Goal: Task Accomplishment & Management: Complete application form

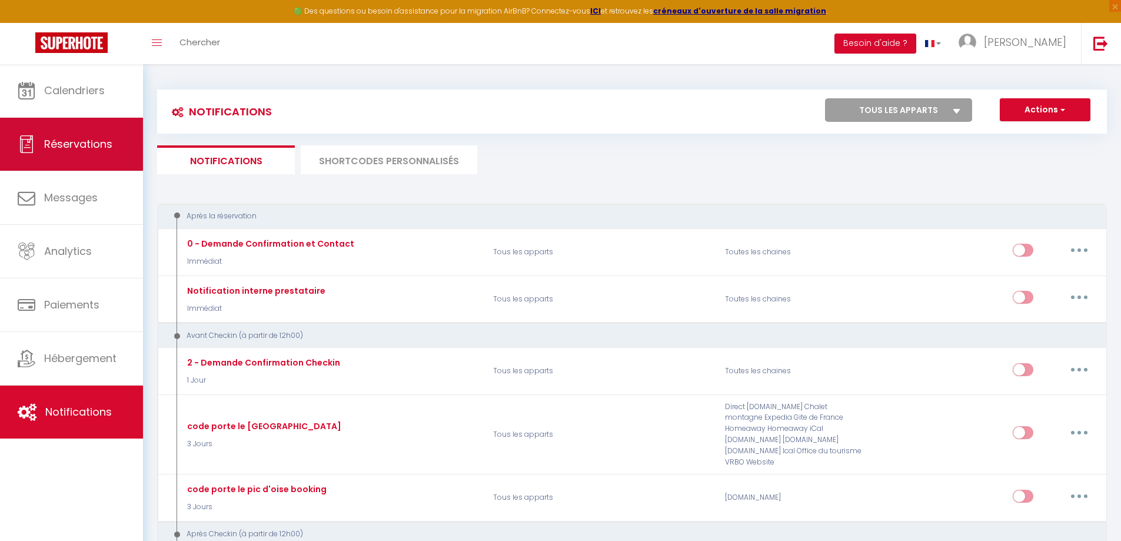
click at [69, 142] on span "Réservations" at bounding box center [78, 144] width 68 height 15
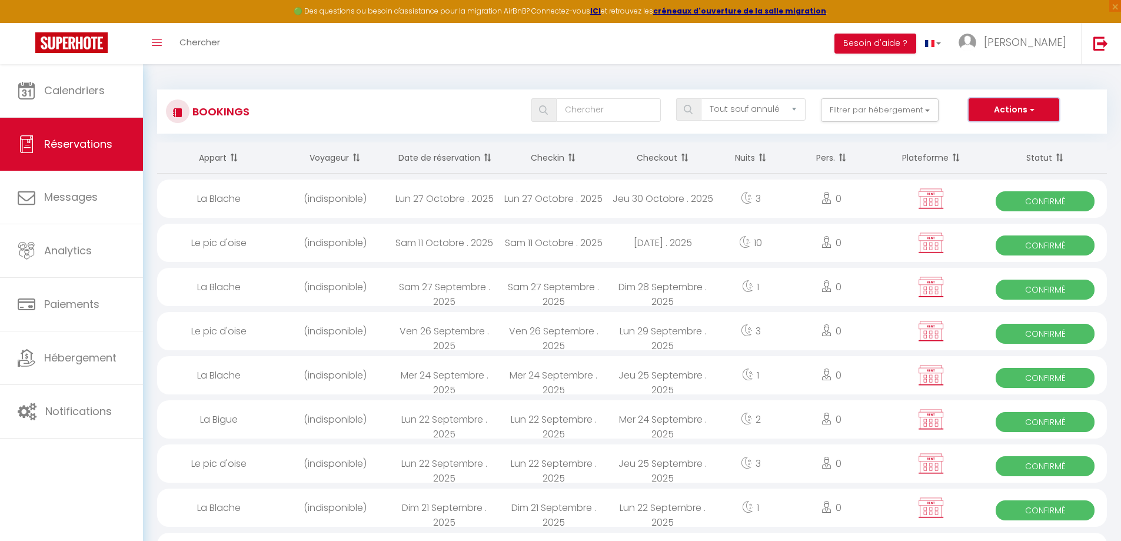
click at [1033, 109] on span "button" at bounding box center [1031, 110] width 7 height 12
click at [1015, 131] on link "Nouvelle Réservation" at bounding box center [996, 135] width 126 height 15
select select
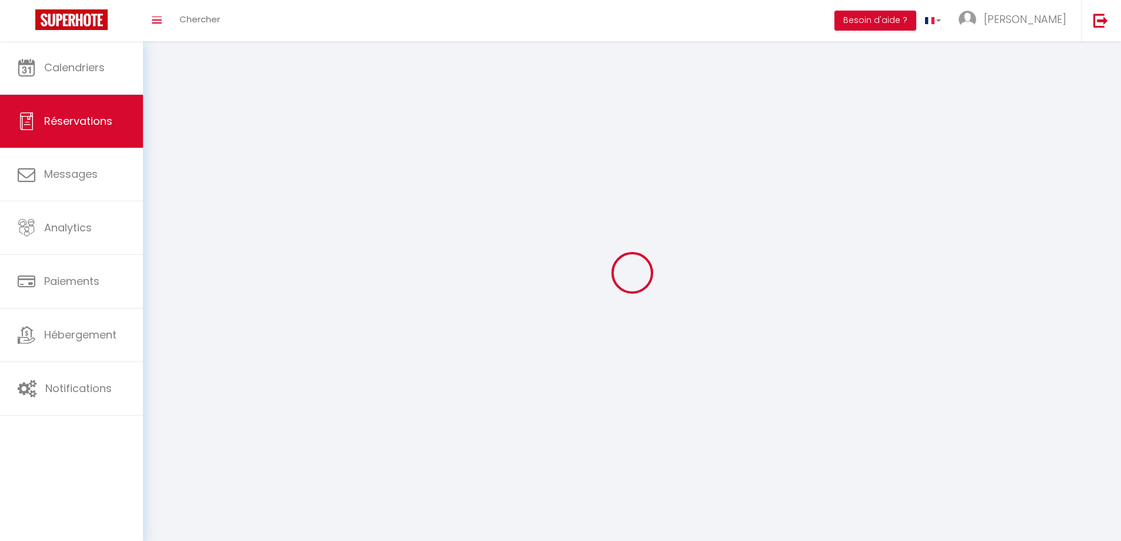
select select
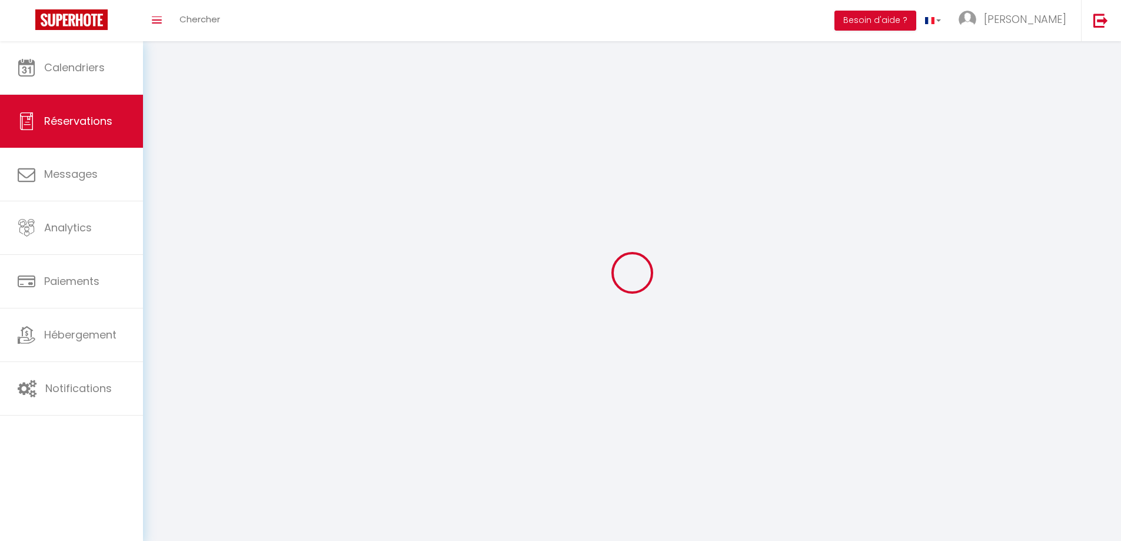
select select
checkbox input "false"
select select
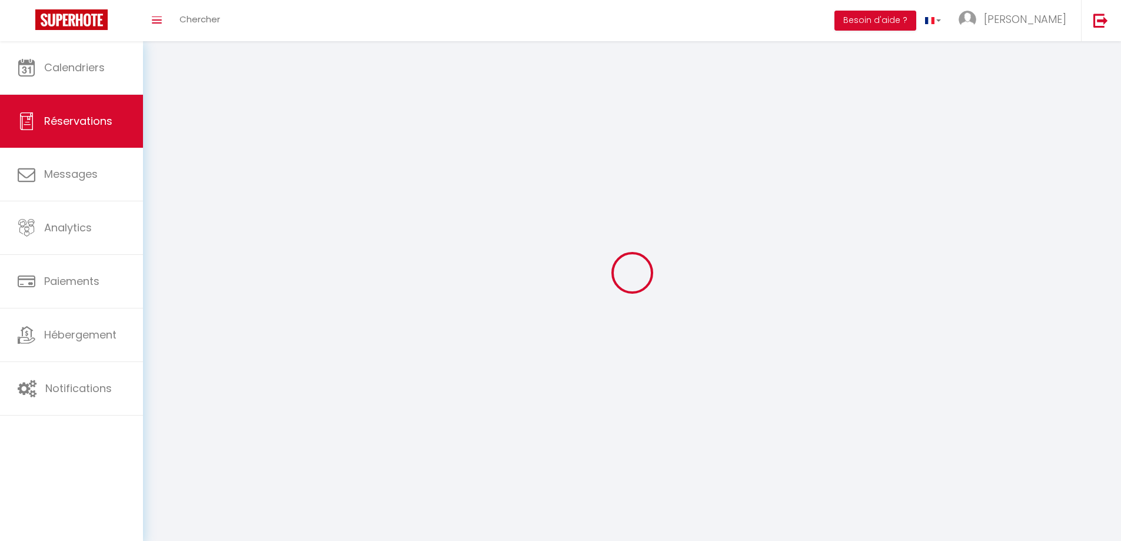
select select
checkbox input "false"
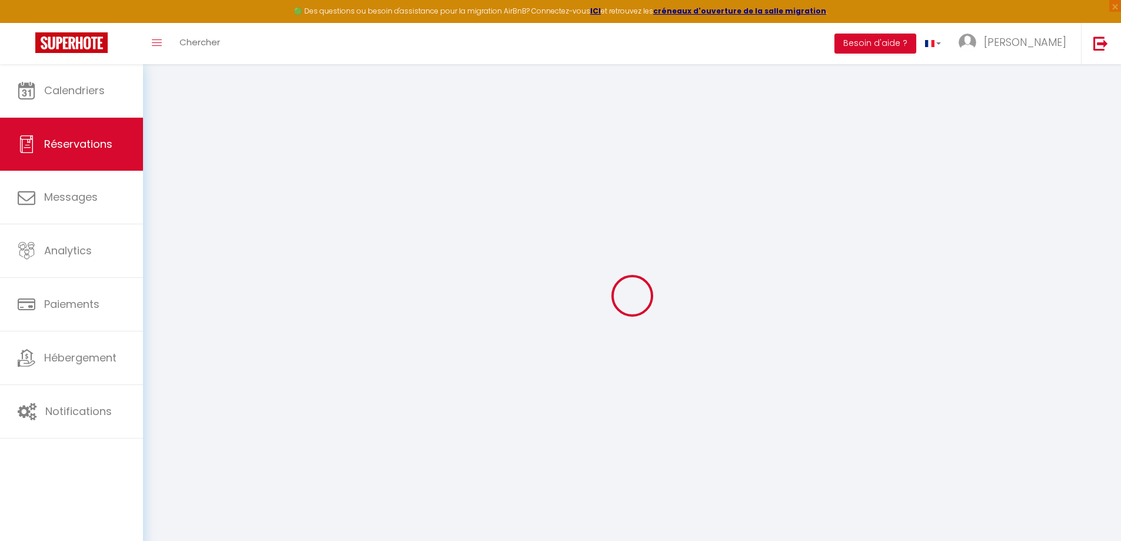
select select
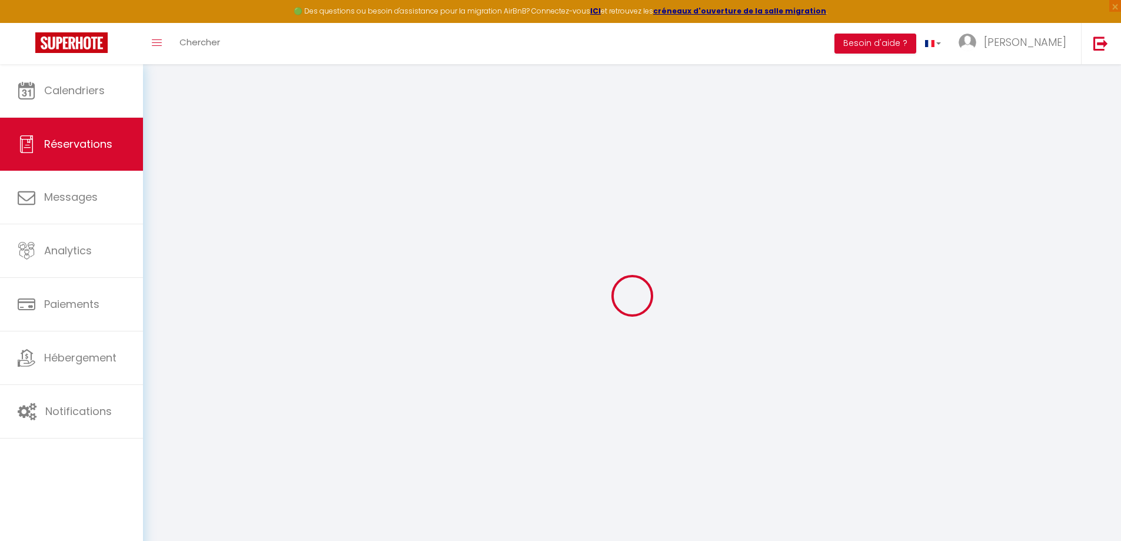
select select
checkbox input "false"
select select
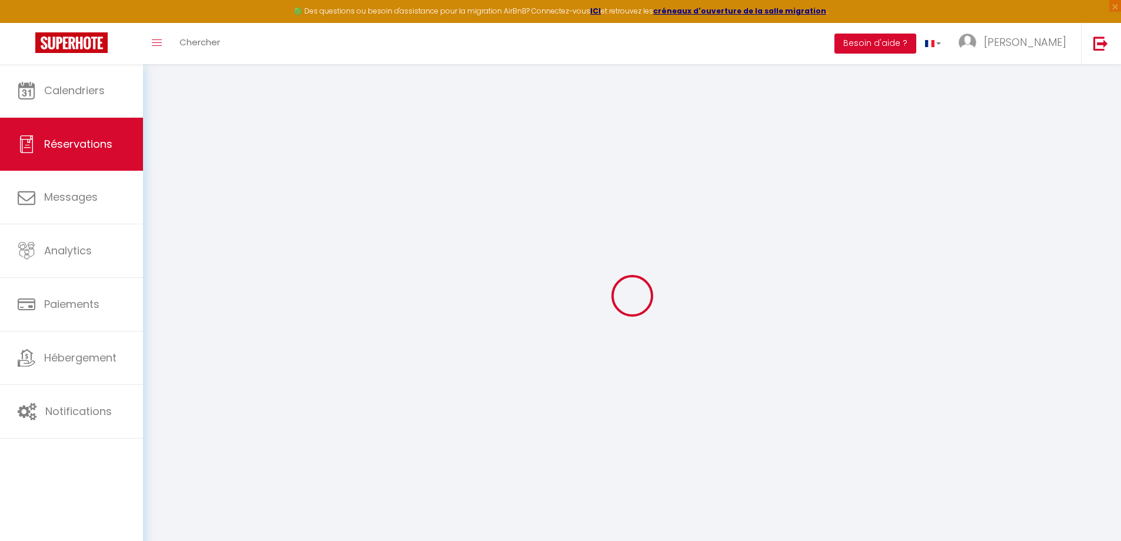
select select
checkbox input "false"
select select
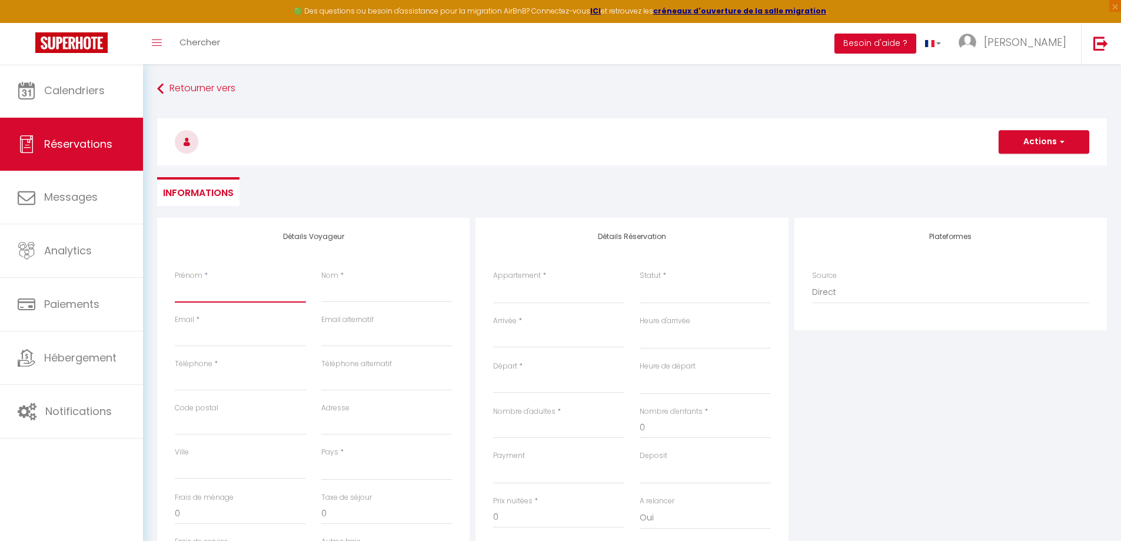
click at [228, 288] on input "Prénom" at bounding box center [240, 291] width 131 height 21
type input "t"
select select
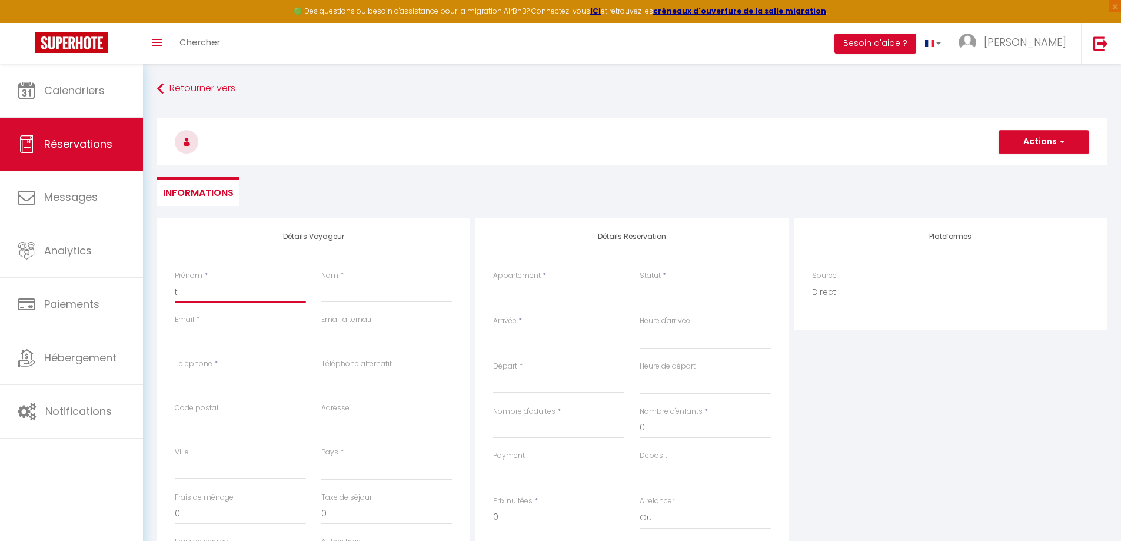
select select
checkbox input "false"
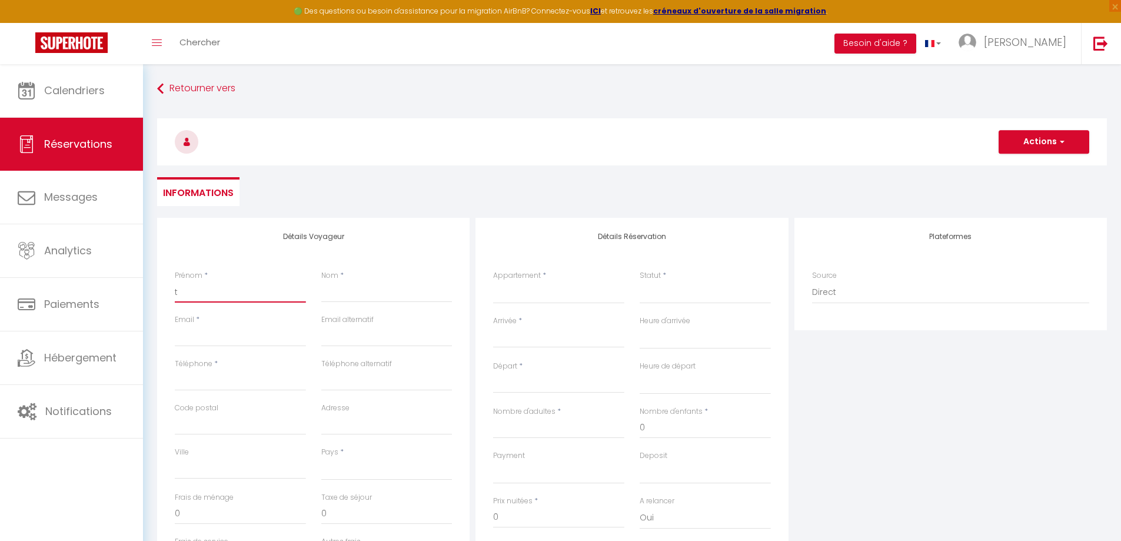
type input "th"
select select
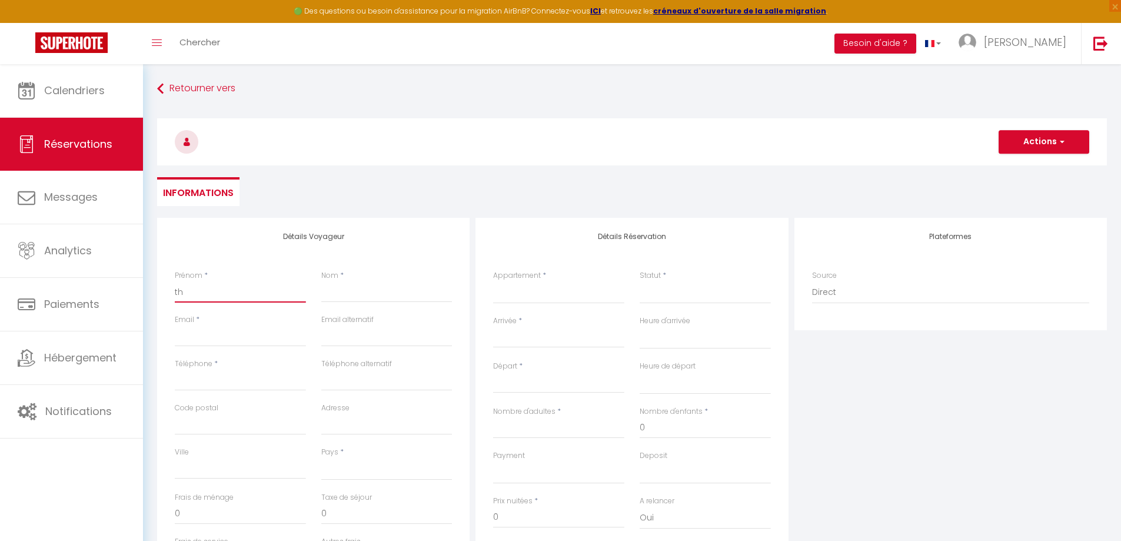
select select
checkbox input "false"
type input "thé"
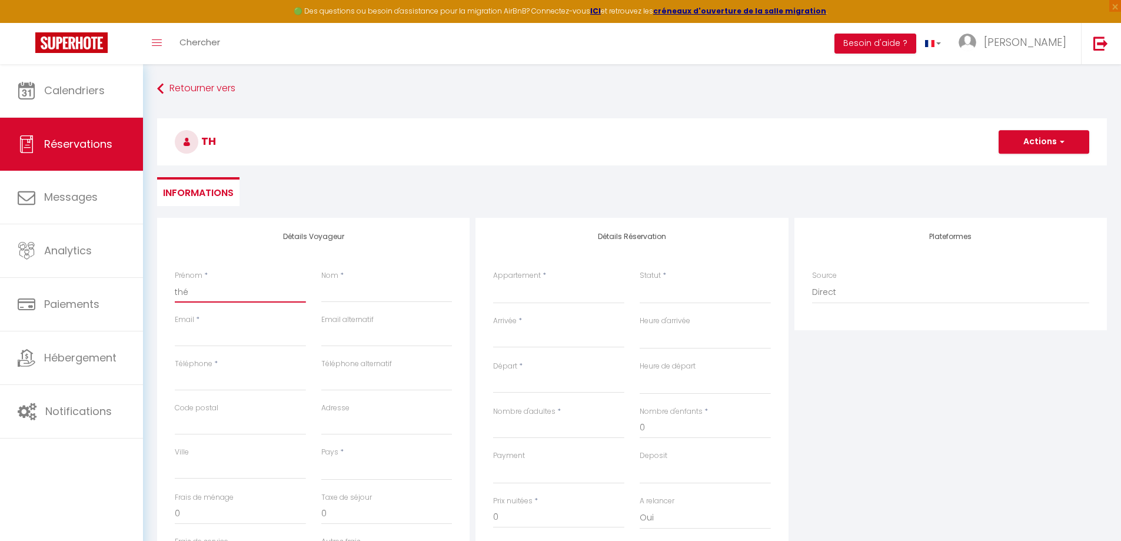
select select
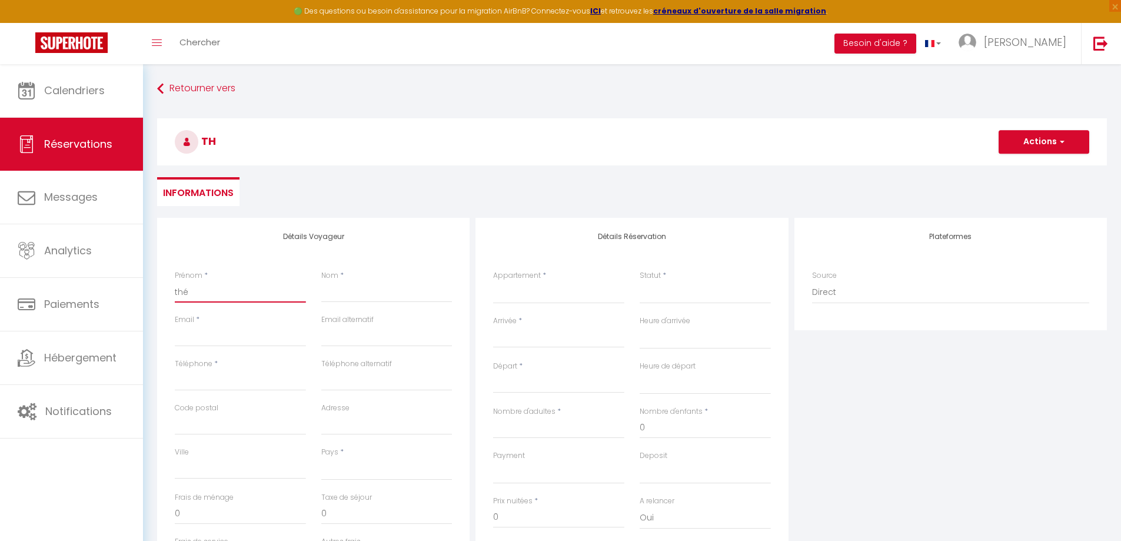
select select
checkbox input "false"
type input "théâ"
select select
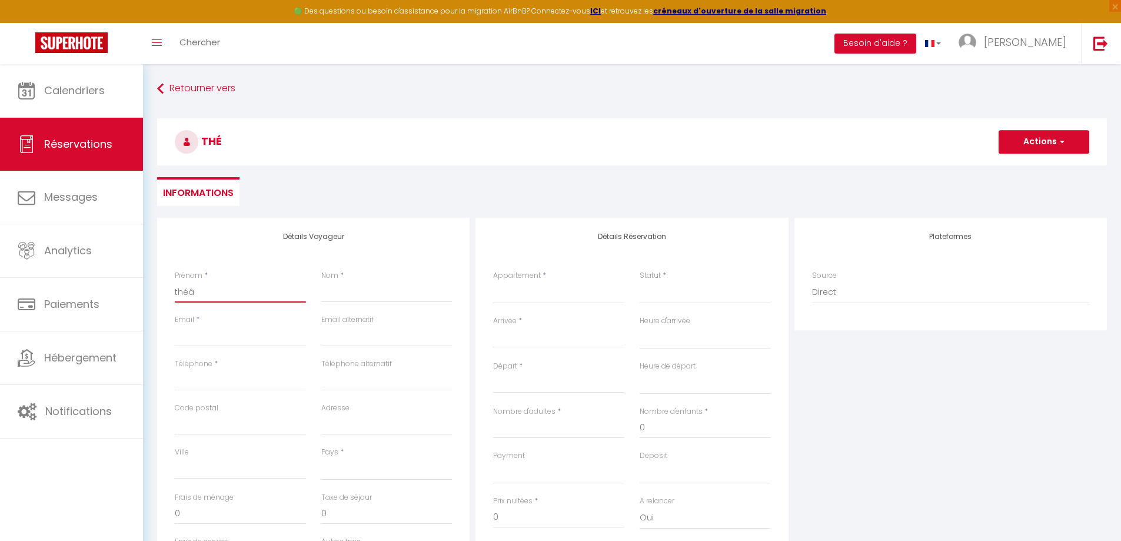
select select
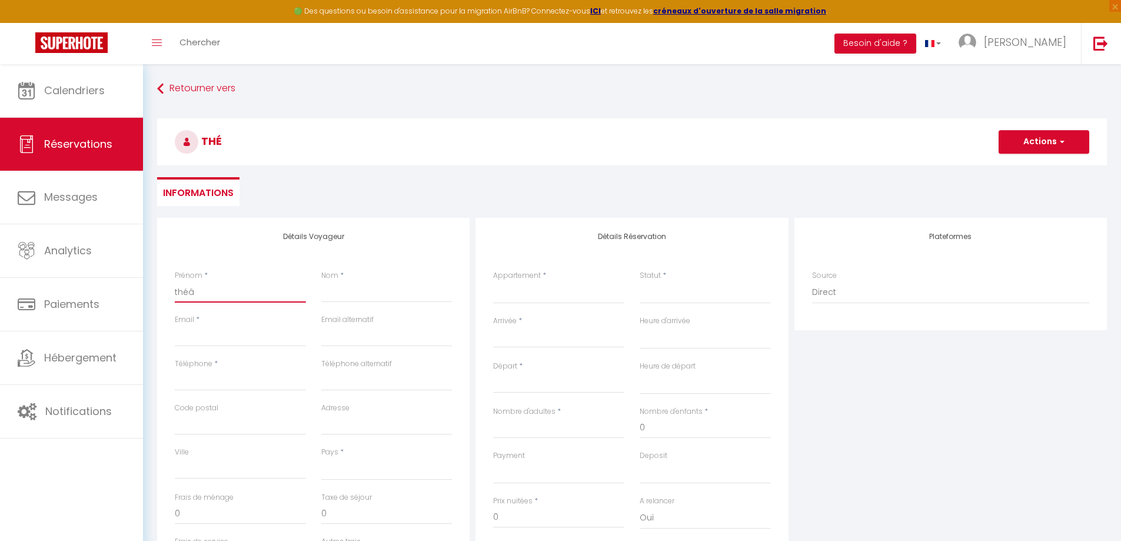
select select
checkbox input "false"
type input "théât"
select select
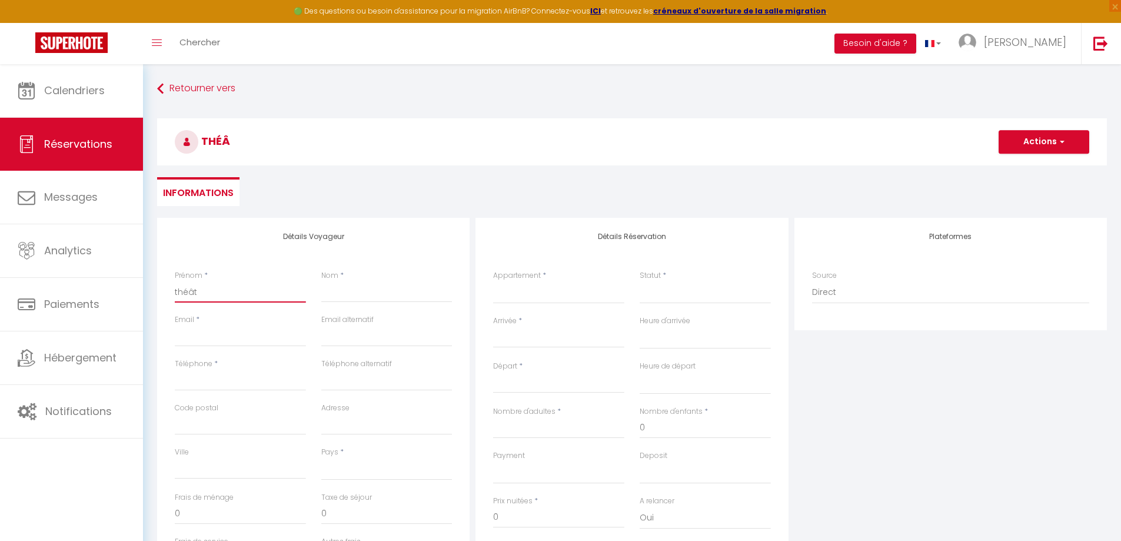
select select
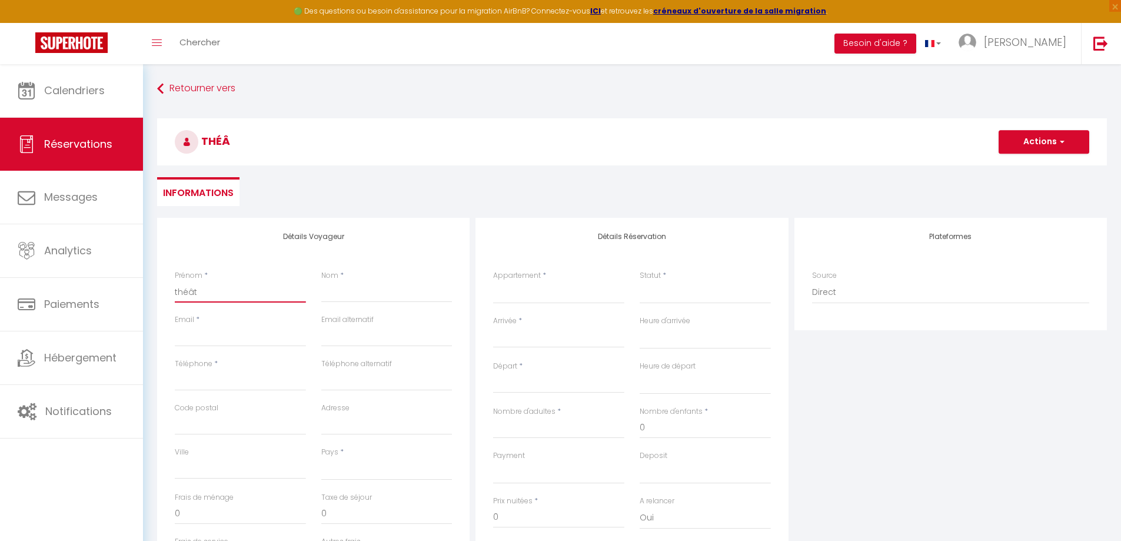
checkbox input "false"
type input "théâtr"
select select
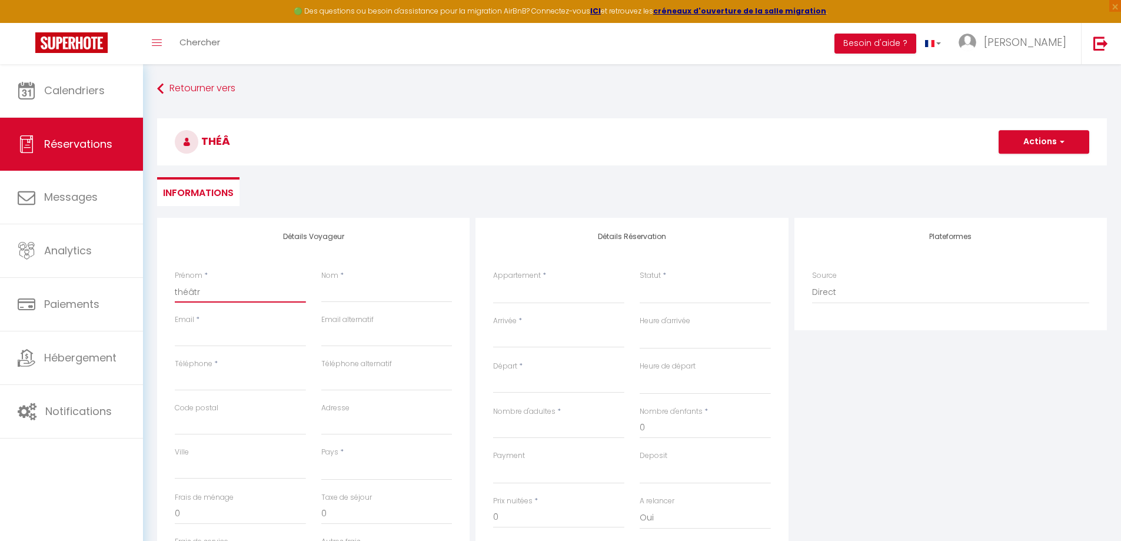
select select
checkbox input "false"
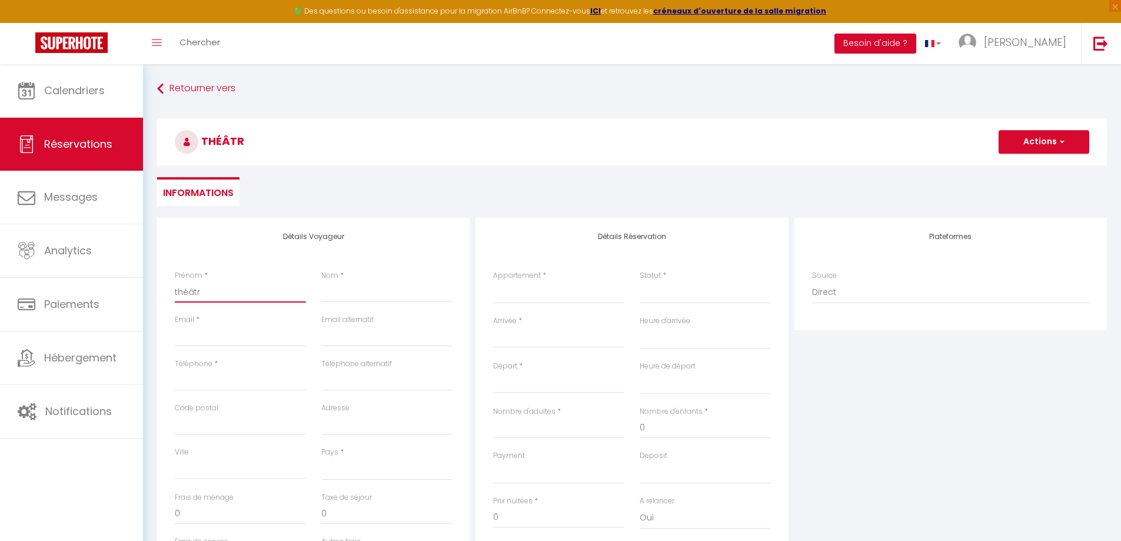
type input "théâtre"
select select
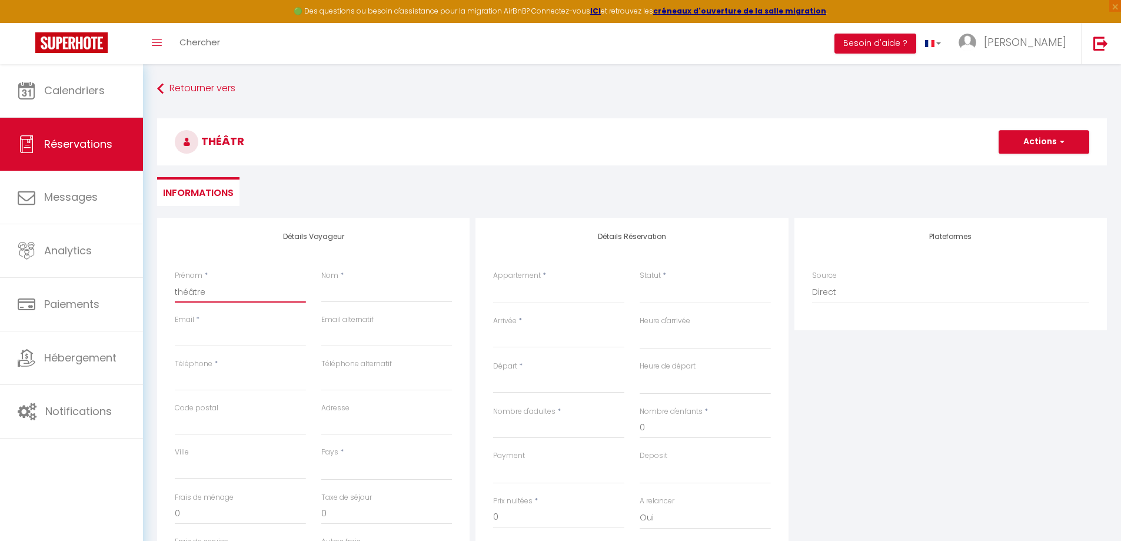
select select
checkbox input "false"
type input "théâtre"
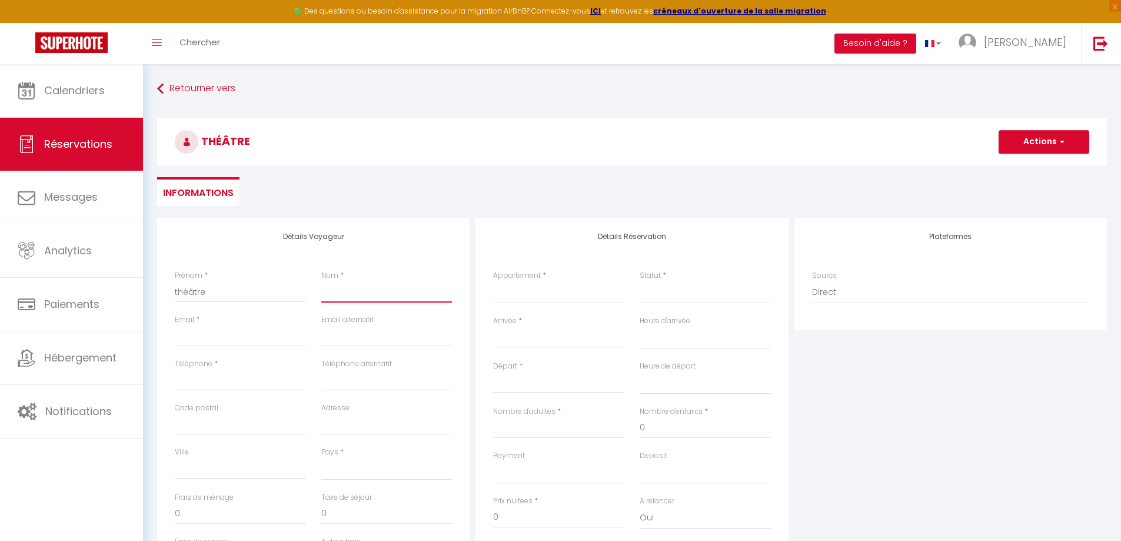
type input "d"
select select
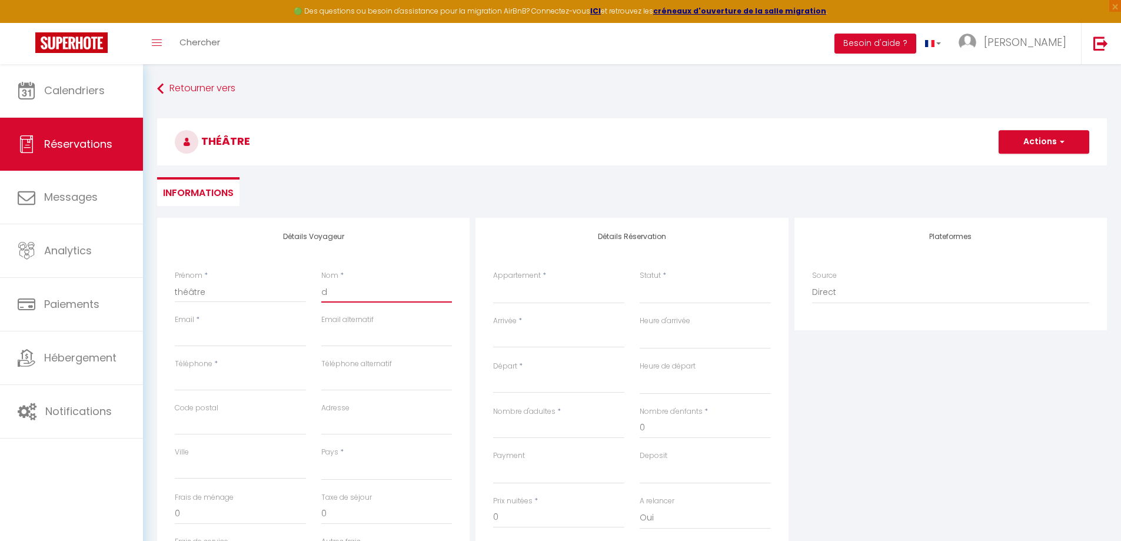
select select
checkbox input "false"
type input "de"
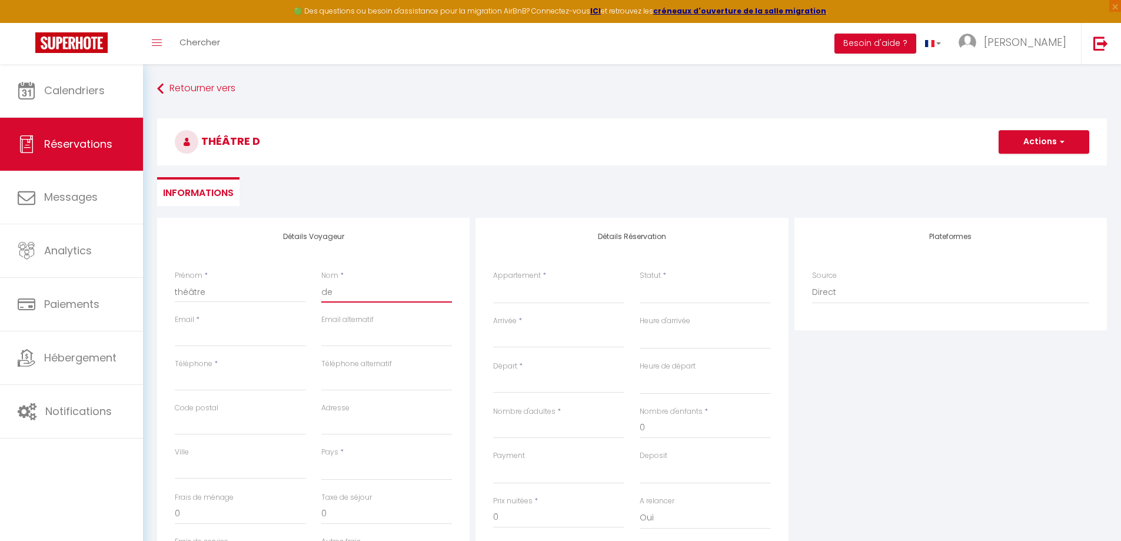
select select
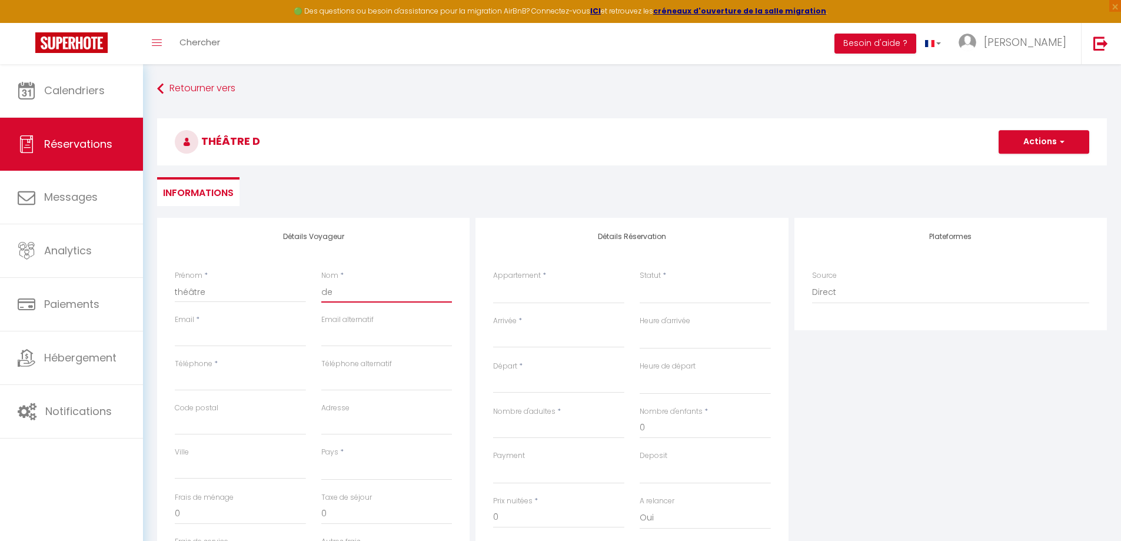
select select
checkbox input "false"
type input "de"
select select
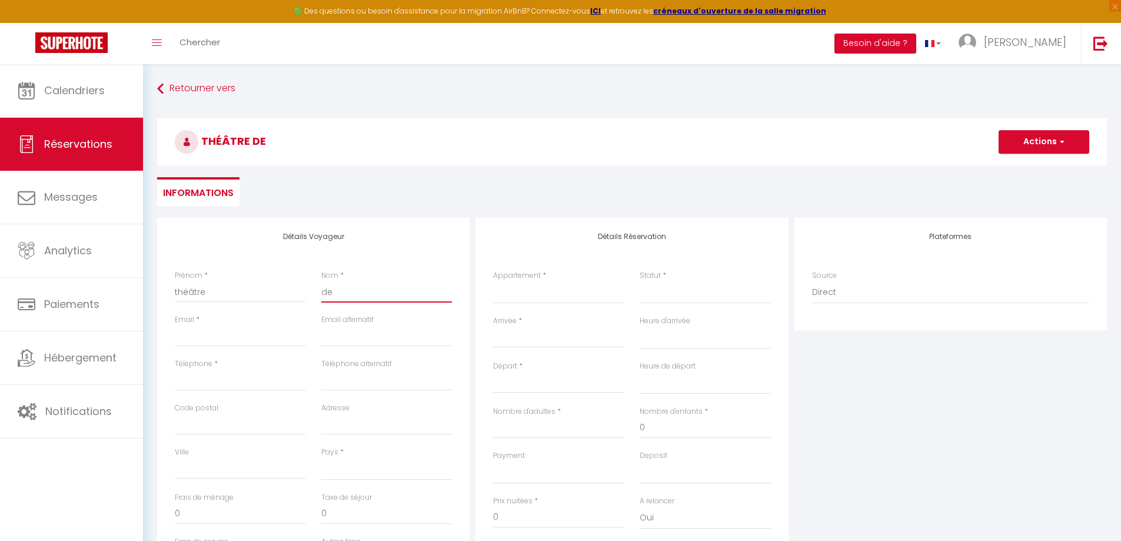
select select
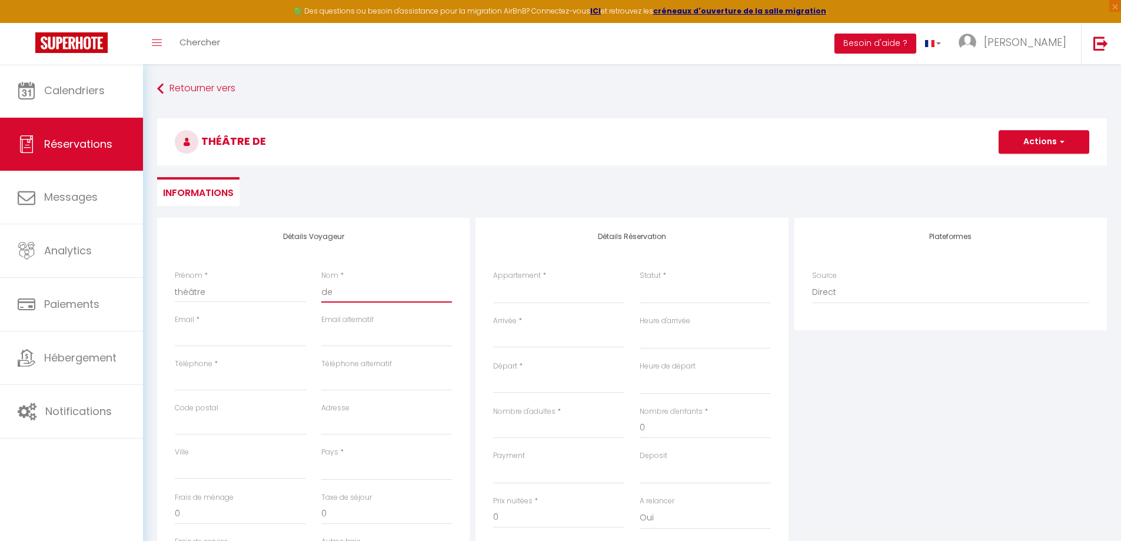
select select
checkbox input "false"
type input "de l"
select select
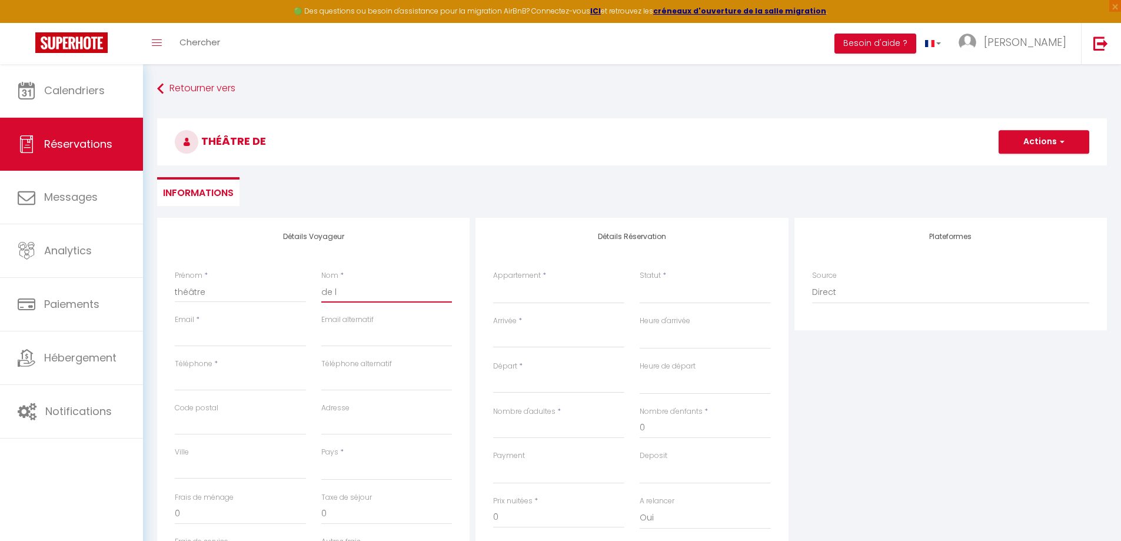
select select
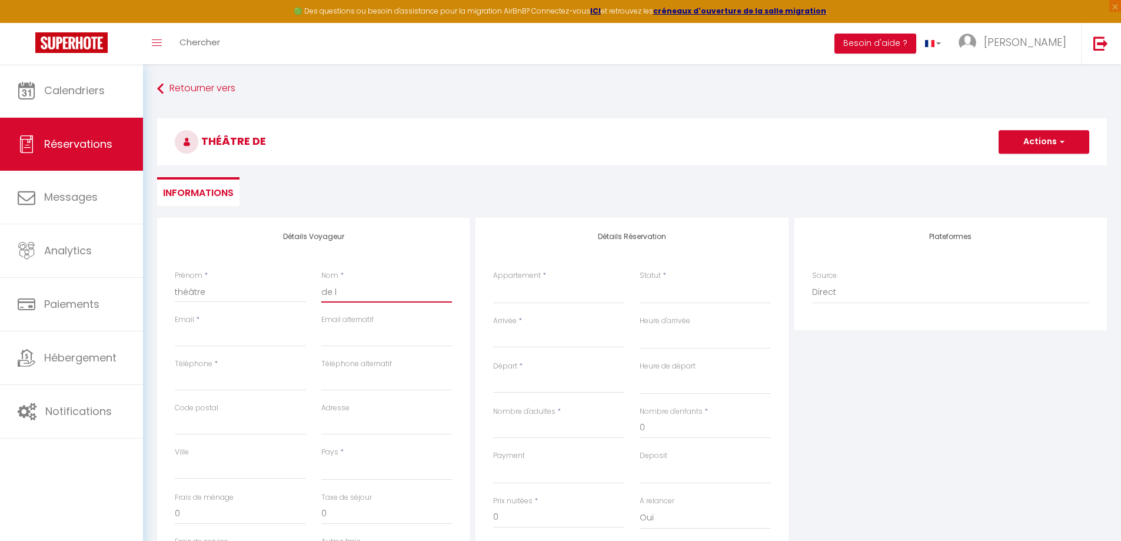
checkbox input "false"
type input "de la"
select select
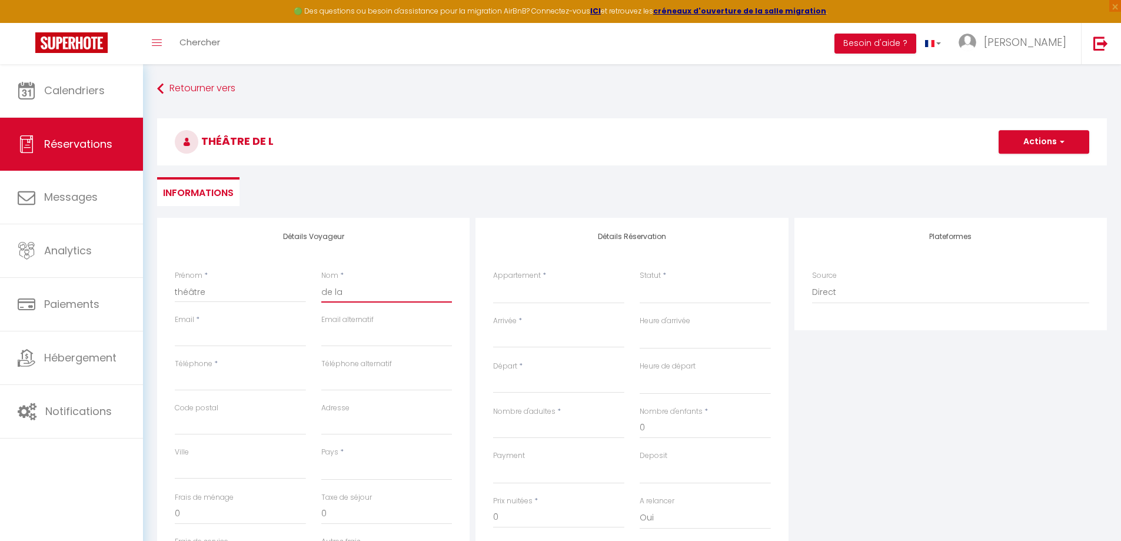
select select
checkbox input "false"
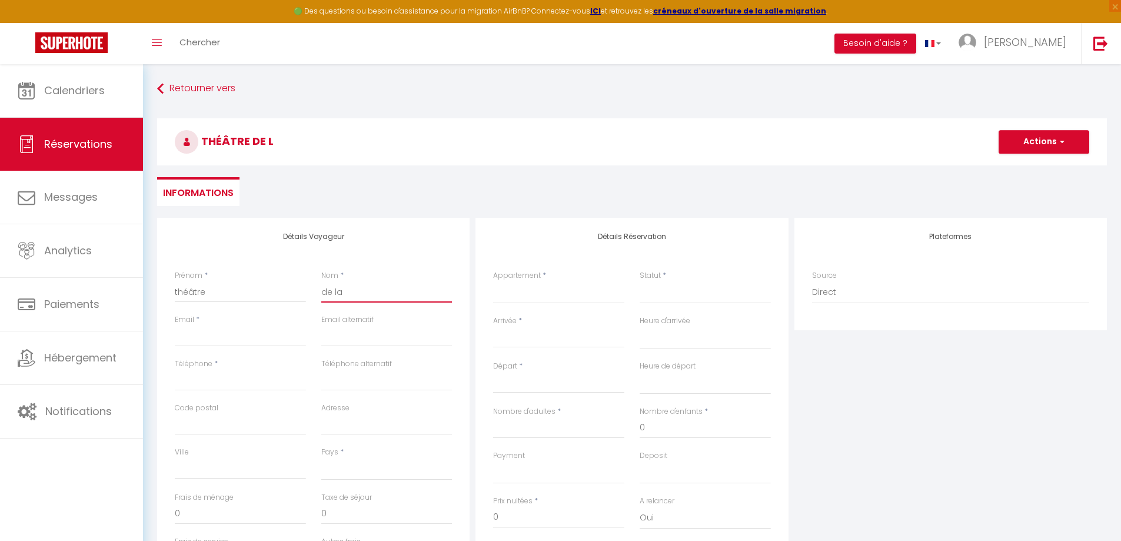
type input "de la"
select select
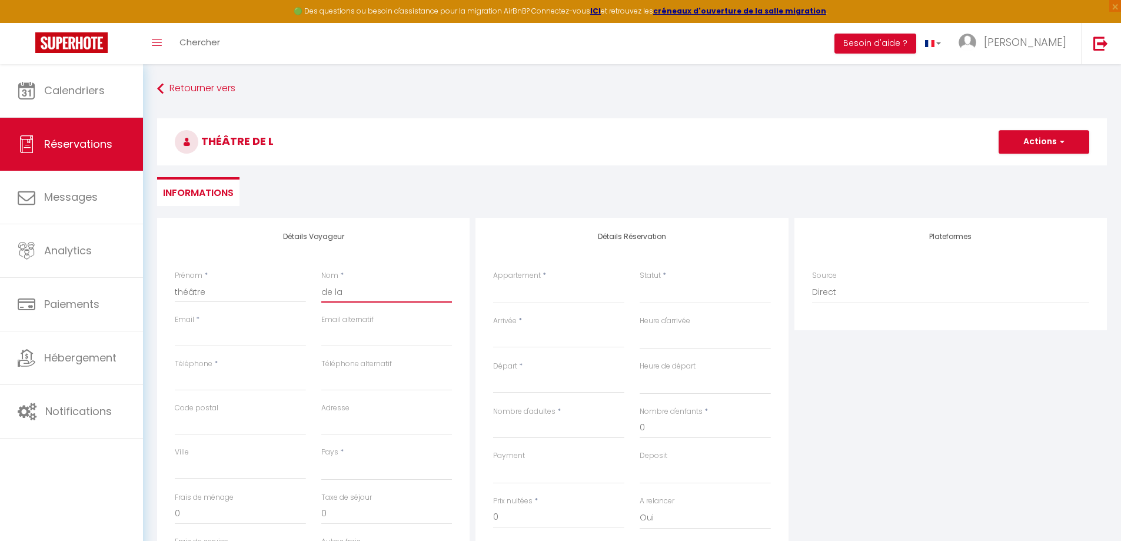
select select
checkbox input "false"
type input "de la d"
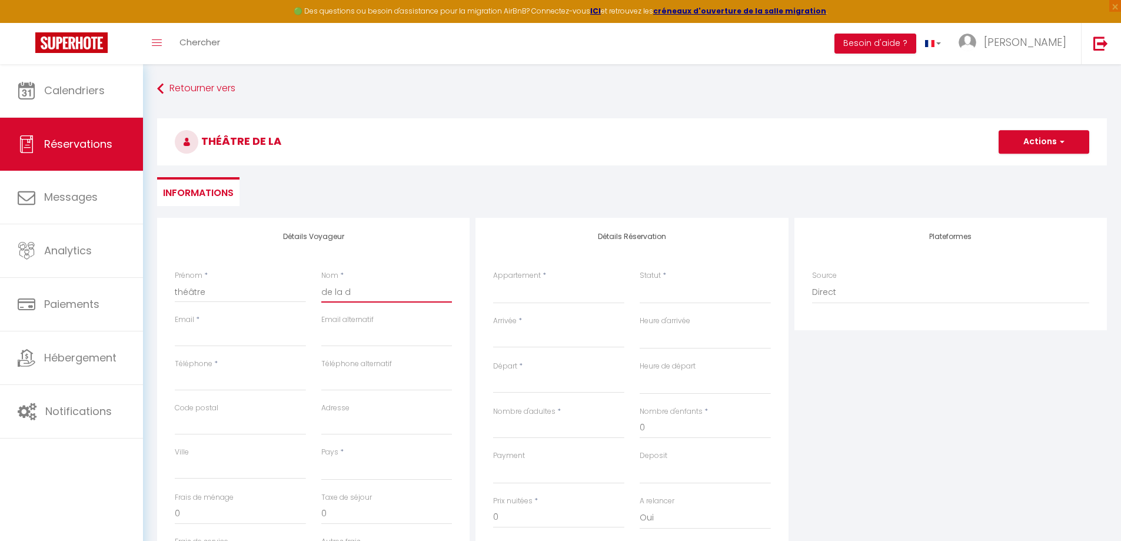
select select
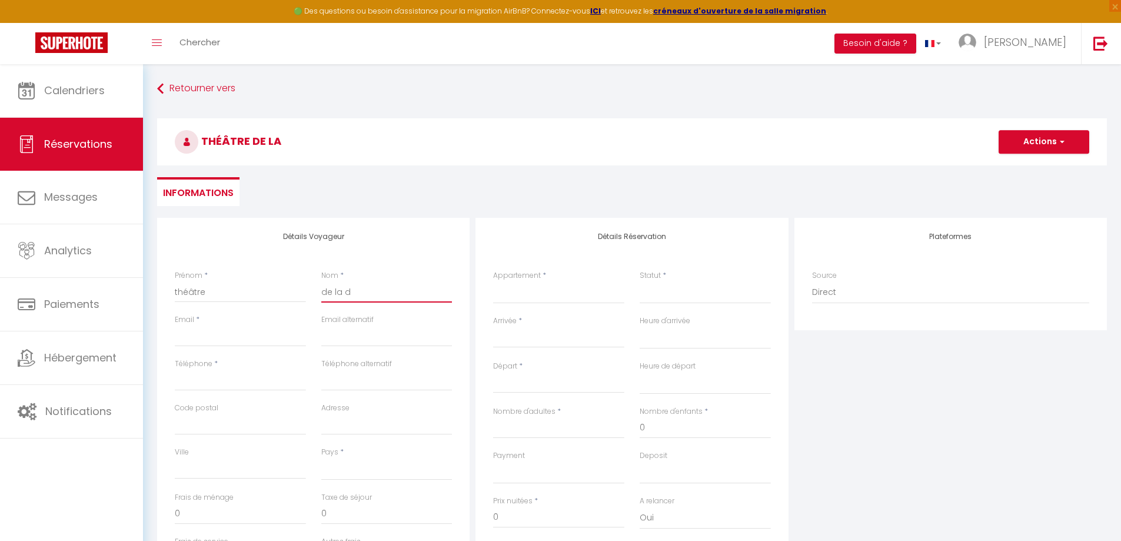
select select
checkbox input "false"
type input "de la du"
select select
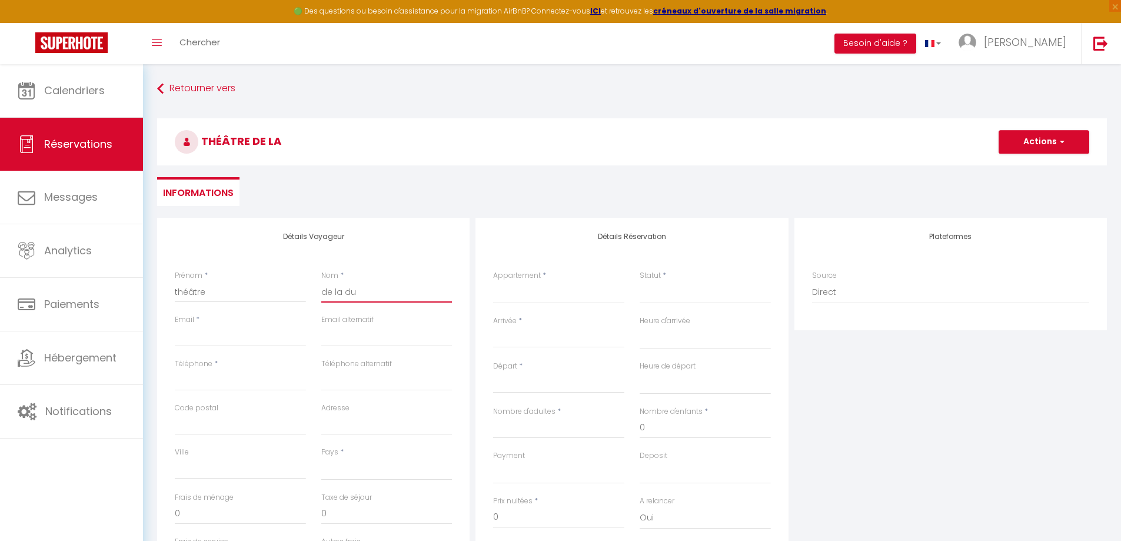
select select
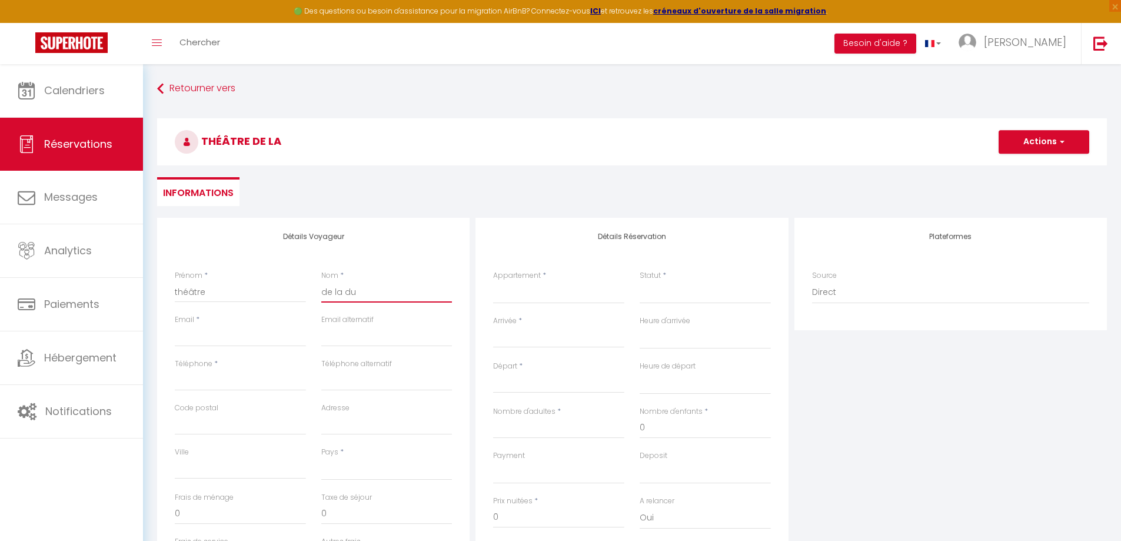
select select
checkbox input "false"
type input "de la dur"
select select
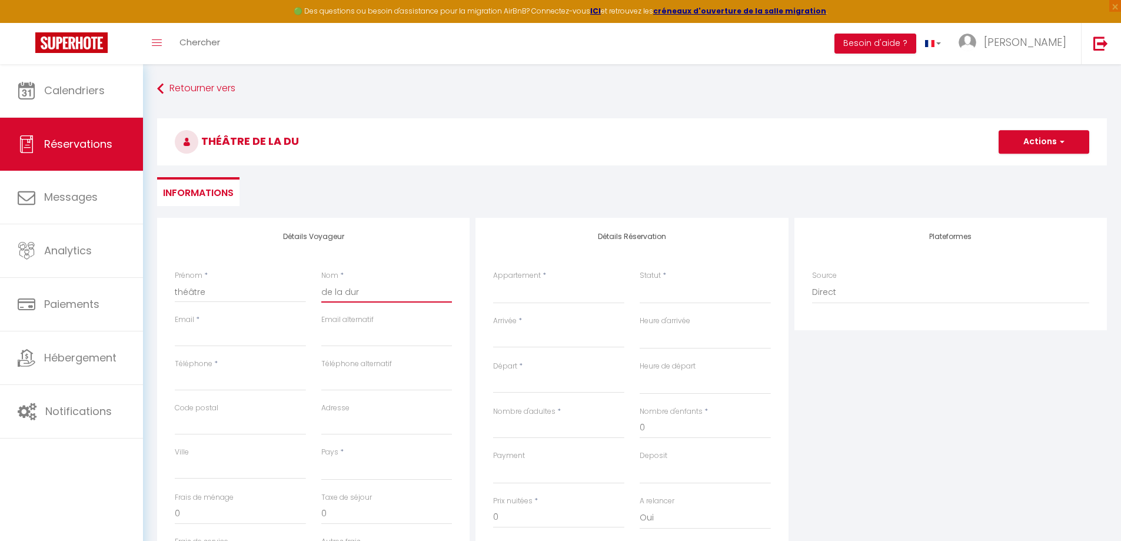
select select
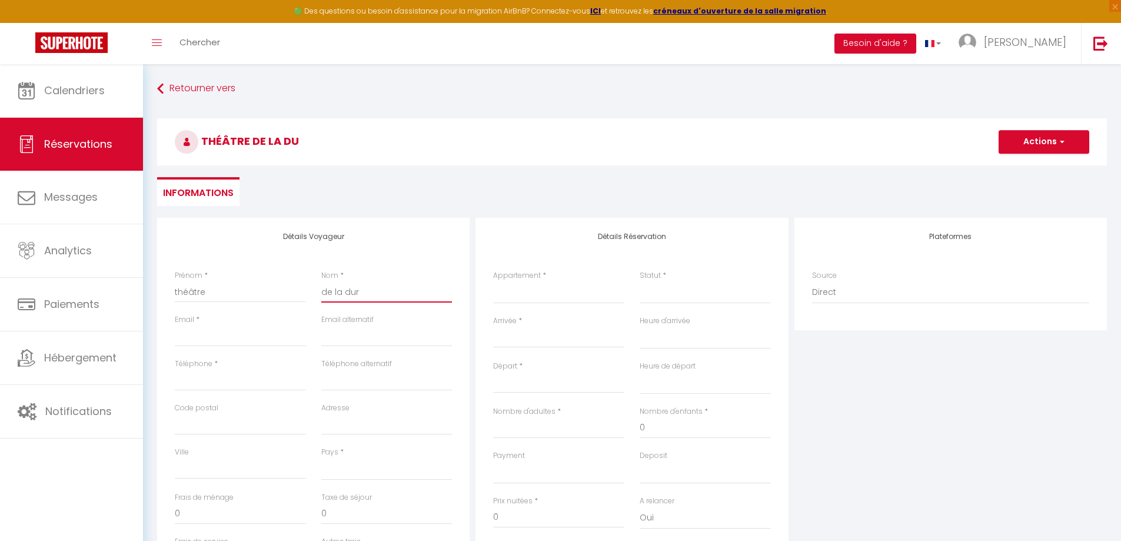
checkbox input "false"
type input "de la dura"
select select
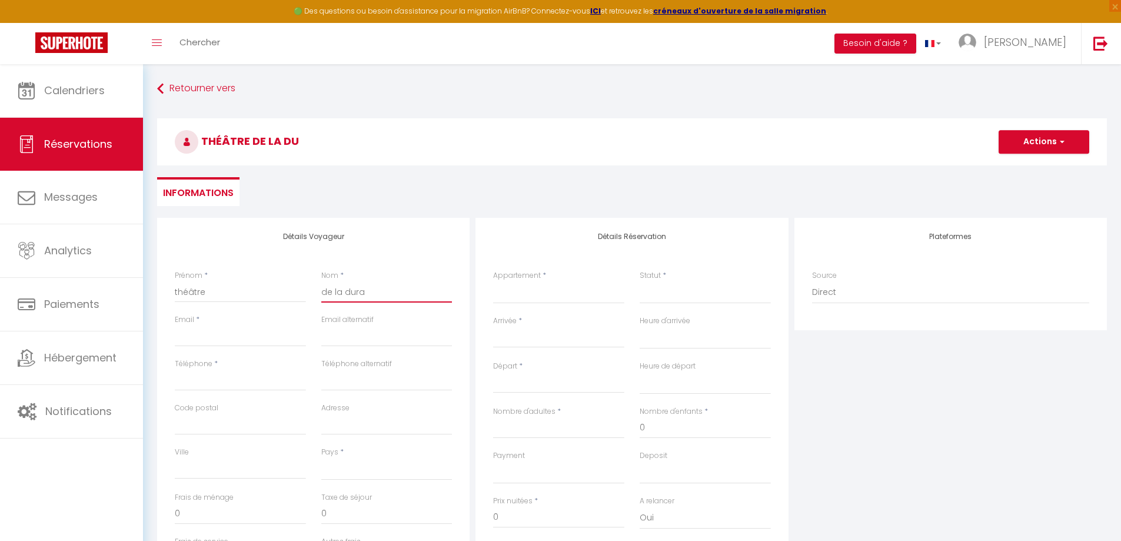
select select
checkbox input "false"
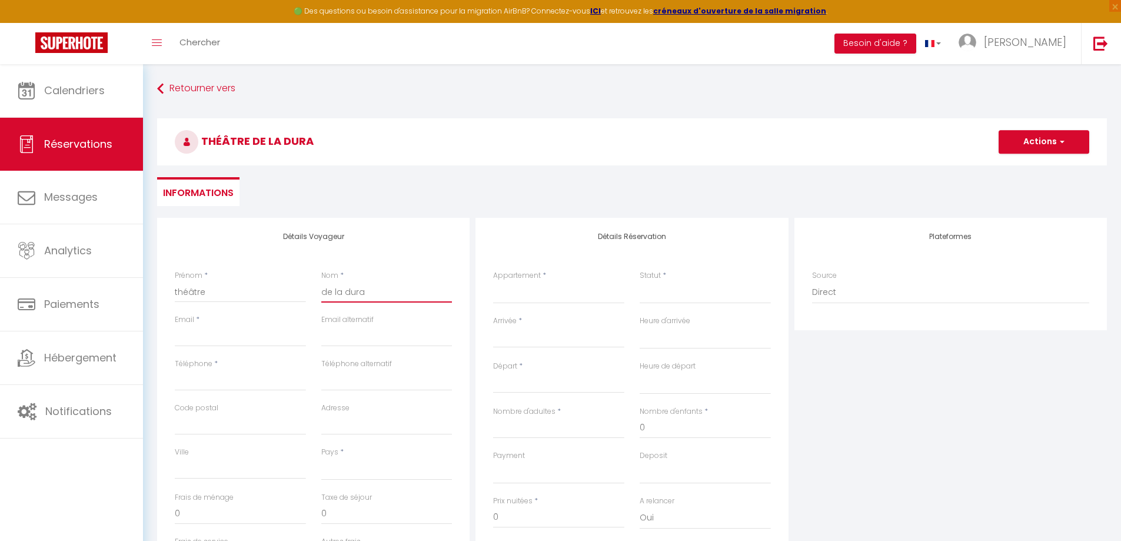
type input "de la duran"
select select
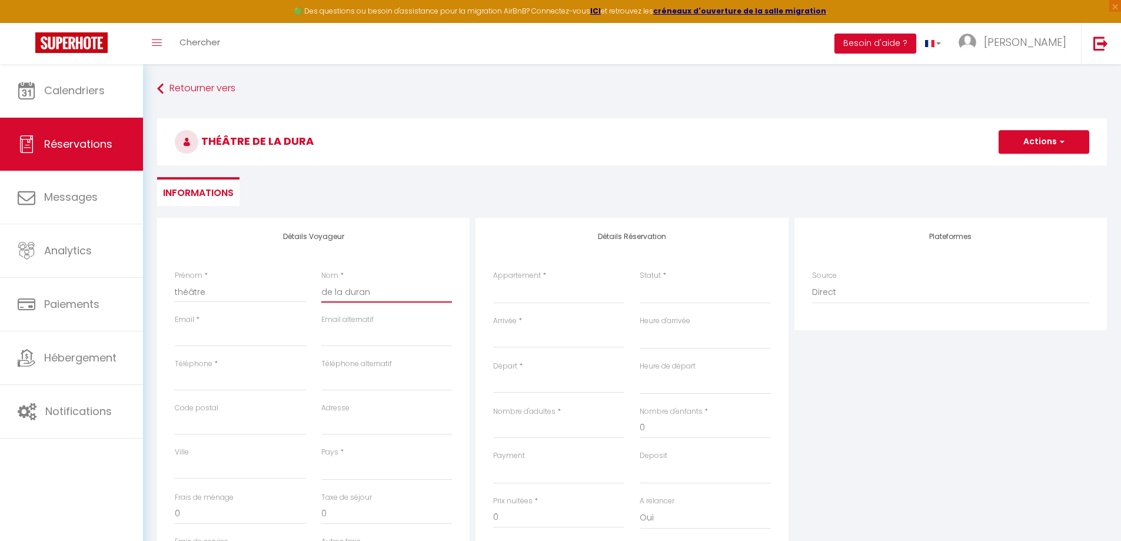
select select
checkbox input "false"
type input "de la duranc"
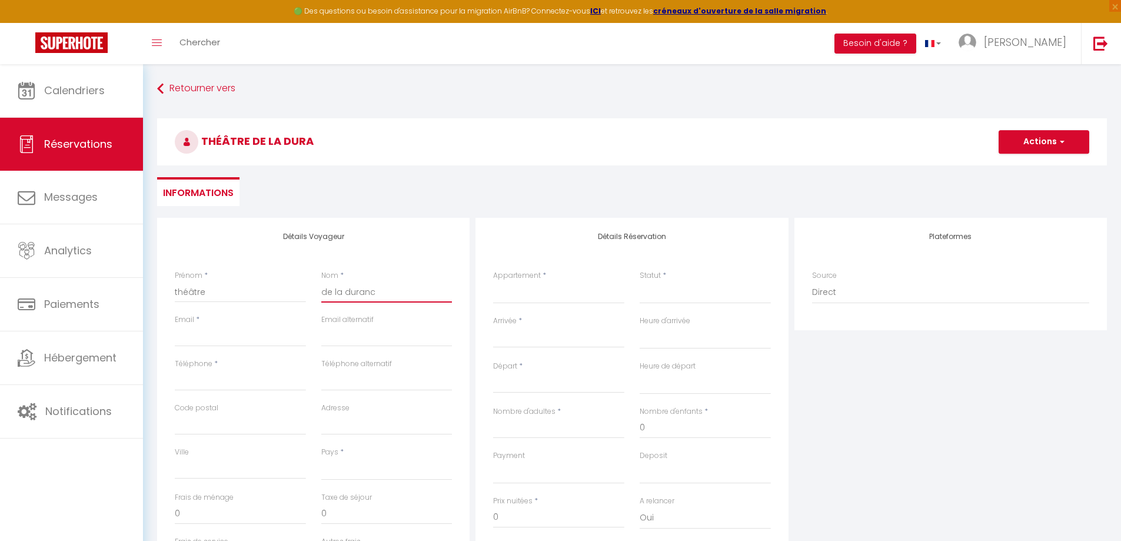
select select
paste input "[EMAIL_ADDRESS][DOMAIN_NAME]"
click at [204, 384] on input "Téléphone" at bounding box center [240, 380] width 131 height 21
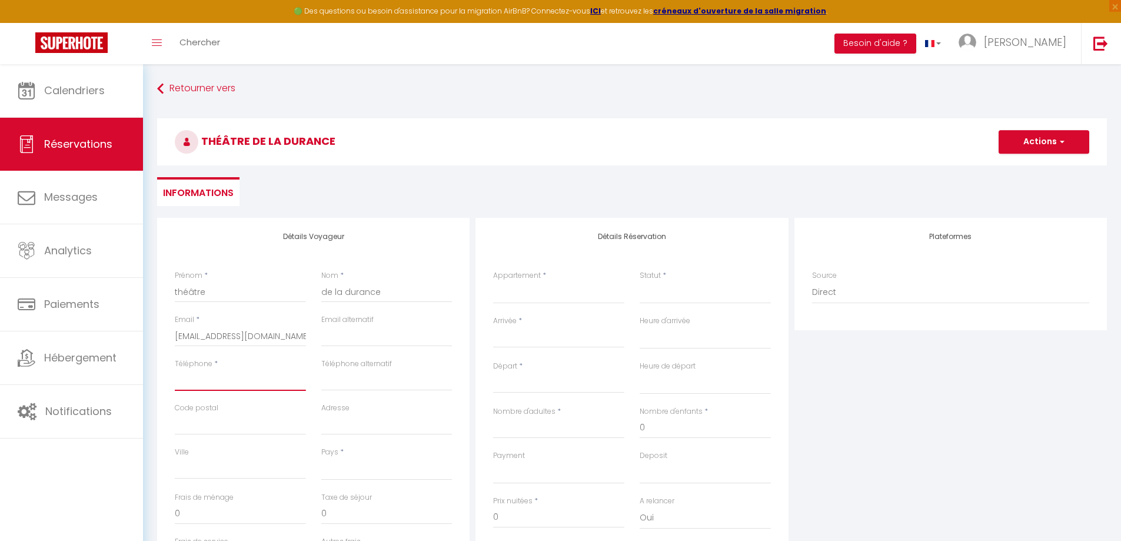
paste input "06 65 03 39 14"
click at [543, 291] on select "Le pic d'oise La Bigue [GEOGRAPHIC_DATA]" at bounding box center [558, 292] width 131 height 22
click at [493, 281] on select "Le pic d'oise La Bigue [GEOGRAPHIC_DATA]" at bounding box center [558, 292] width 131 height 22
click at [683, 282] on select "Confirmé Non Confirmé [PERSON_NAME] par le voyageur No Show Request" at bounding box center [705, 292] width 131 height 22
click at [681, 293] on select "Confirmé Non Confirmé [PERSON_NAME] par le voyageur No Show Request" at bounding box center [705, 292] width 131 height 22
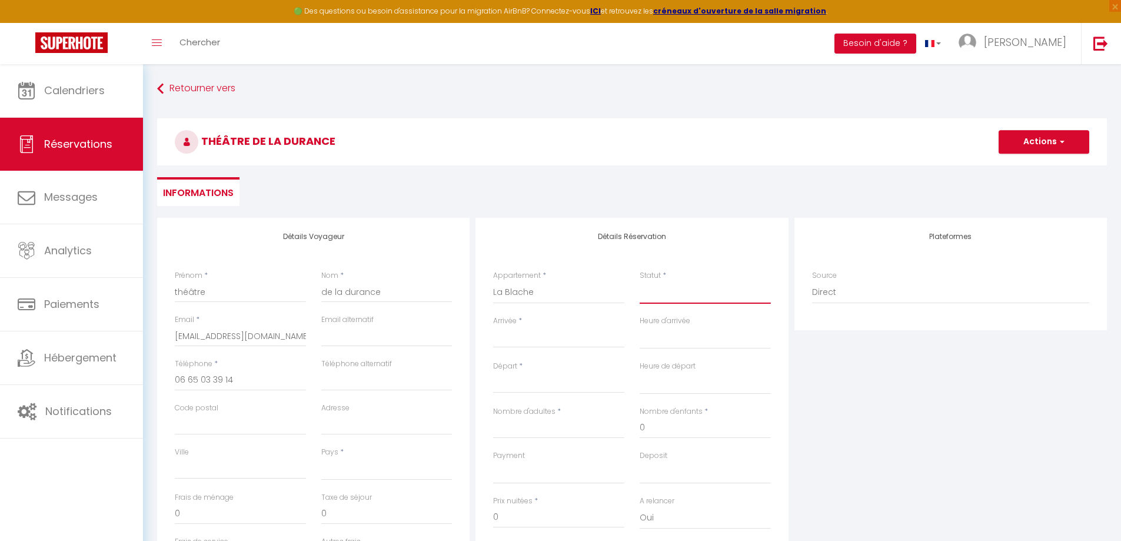
click at [675, 298] on select "Confirmé Non Confirmé [PERSON_NAME] par le voyageur No Show Request" at bounding box center [705, 292] width 131 height 22
click at [668, 280] on div "Statut * Confirmé Non Confirmé Annulé Annulé par le voyageur No Show Request" at bounding box center [705, 287] width 131 height 34
click at [655, 292] on select "Confirmé Non Confirmé [PERSON_NAME] par le voyageur No Show Request" at bounding box center [705, 292] width 131 height 22
click at [640, 281] on select "Confirmé Non Confirmé [PERSON_NAME] par le voyageur No Show Request" at bounding box center [705, 292] width 131 height 22
click at [547, 338] on input "Arrivée" at bounding box center [558, 338] width 131 height 15
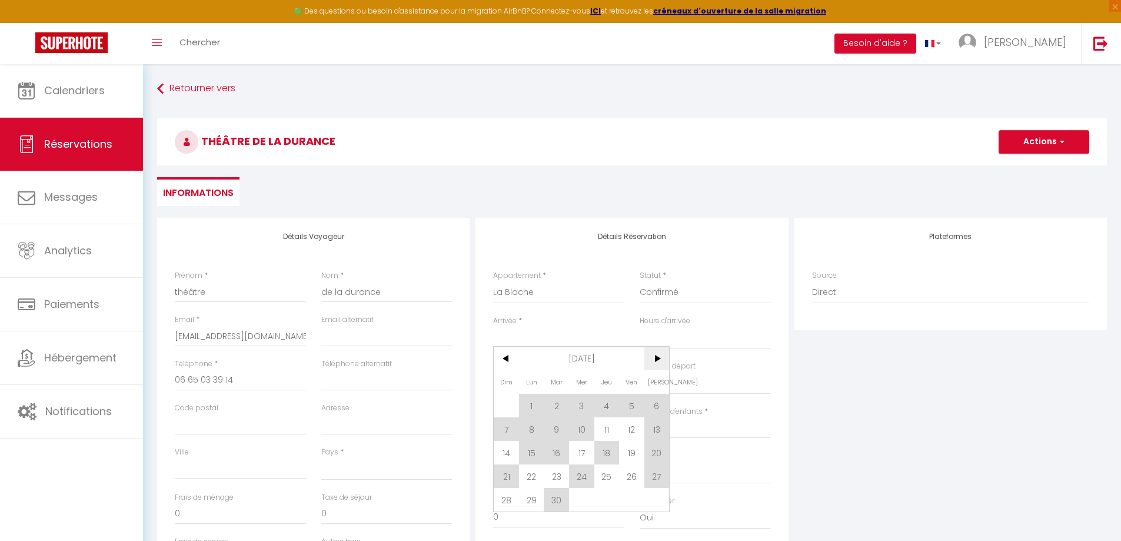
click at [655, 359] on span ">" at bounding box center [657, 359] width 25 height 24
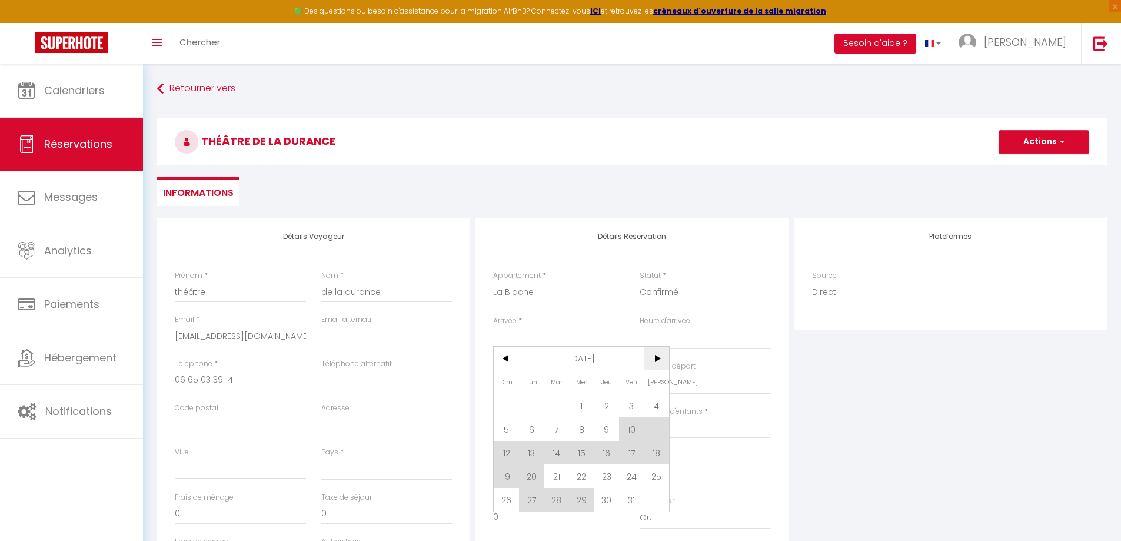
click at [662, 358] on span ">" at bounding box center [657, 359] width 25 height 24
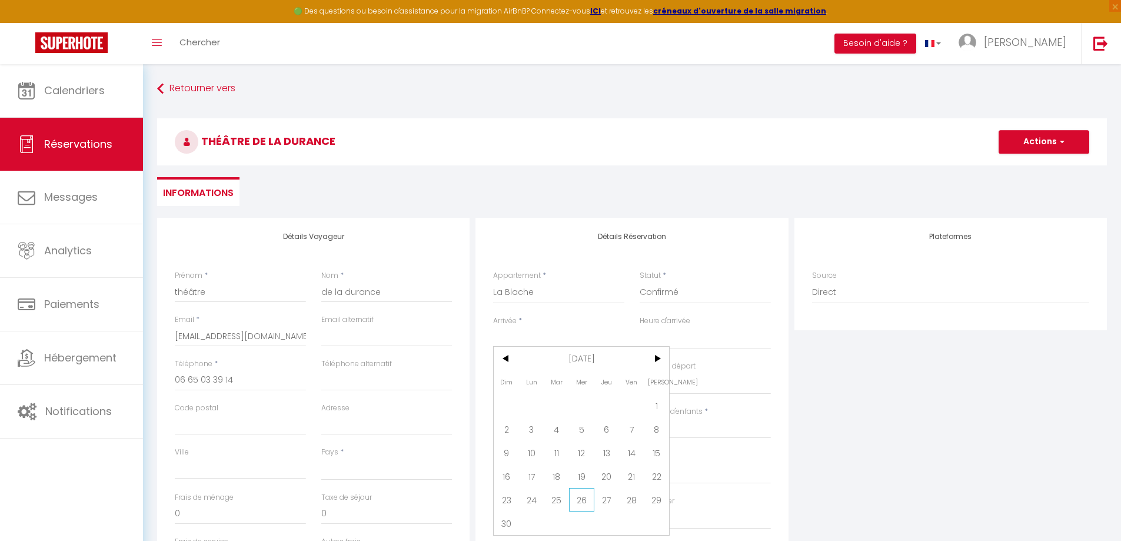
click at [581, 499] on span "26" at bounding box center [581, 500] width 25 height 24
click at [578, 378] on input "Jeu 27 Novembre 2025" at bounding box center [558, 383] width 131 height 15
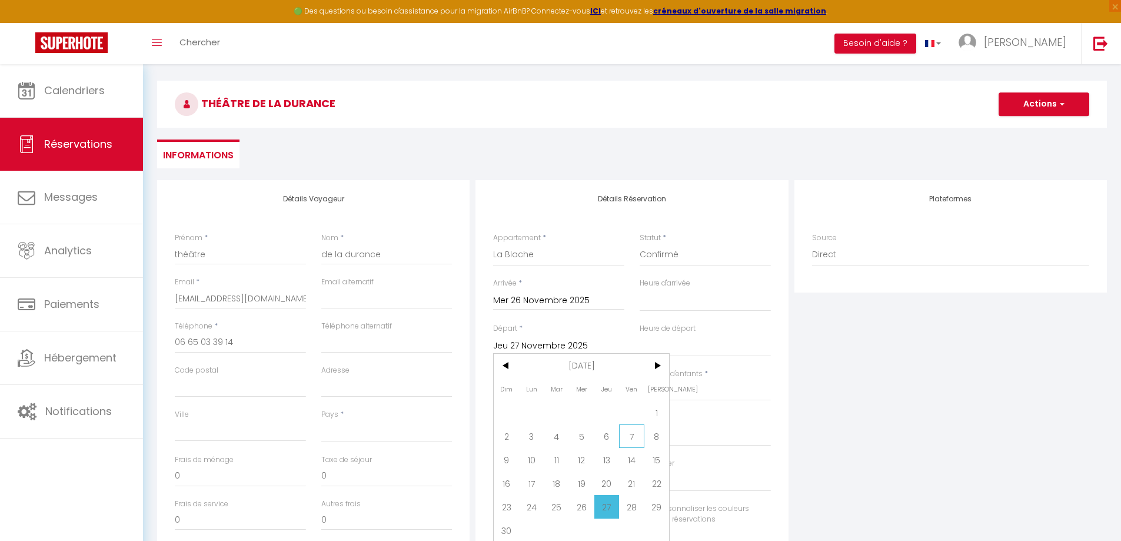
scroll to position [59, 0]
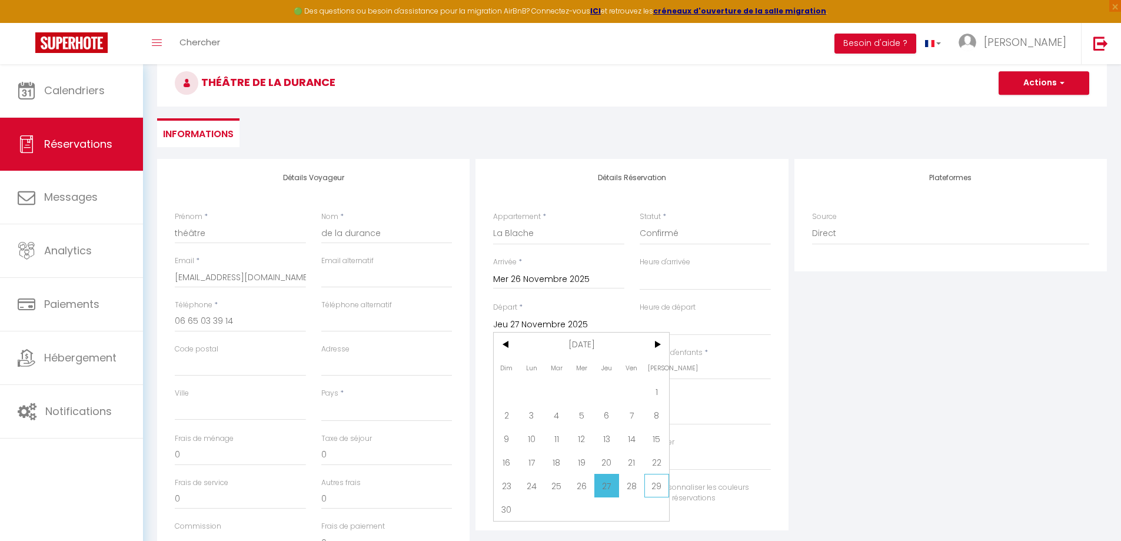
click at [662, 487] on span "29" at bounding box center [657, 486] width 25 height 24
click at [555, 373] on input "Nombre d'adultes" at bounding box center [558, 369] width 131 height 21
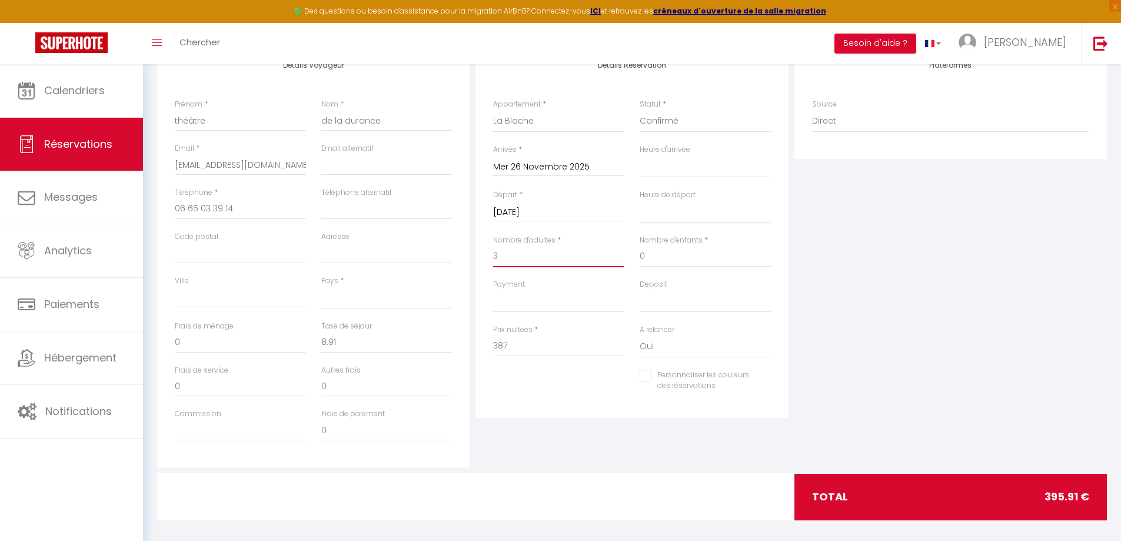
scroll to position [180, 0]
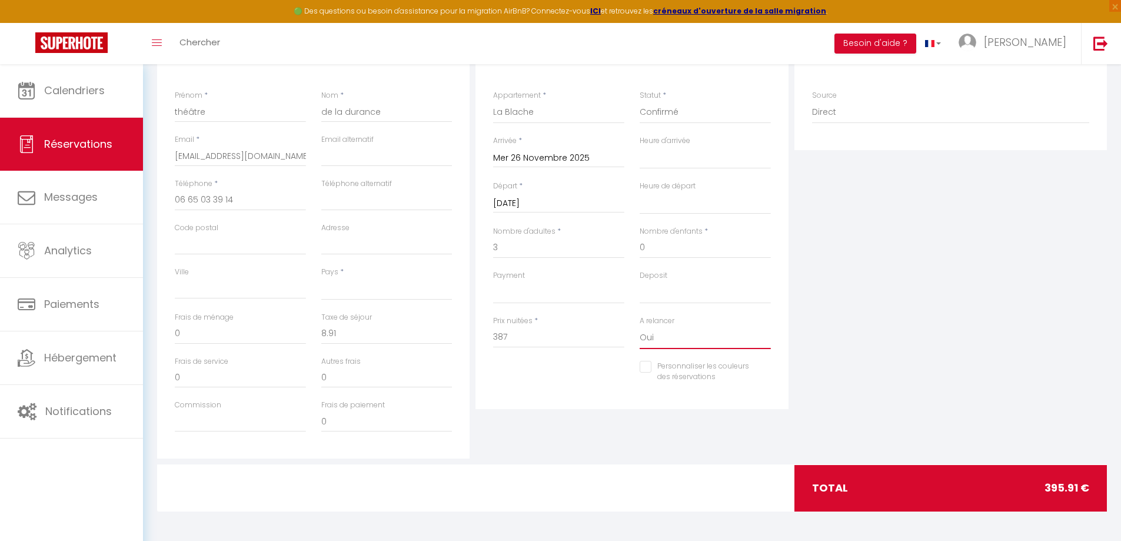
click at [649, 336] on select "Oui Non" at bounding box center [705, 338] width 131 height 22
click at [640, 327] on select "Oui Non" at bounding box center [705, 338] width 131 height 22
drag, startPoint x: 527, startPoint y: 344, endPoint x: 464, endPoint y: 343, distance: 62.4
click at [458, 343] on div "Détails Voyageur Prénom * théâtre Nom * de la durance Email * [EMAIL_ADDRESS][D…" at bounding box center [632, 248] width 956 height 421
drag, startPoint x: 530, startPoint y: 341, endPoint x: 464, endPoint y: 341, distance: 66.5
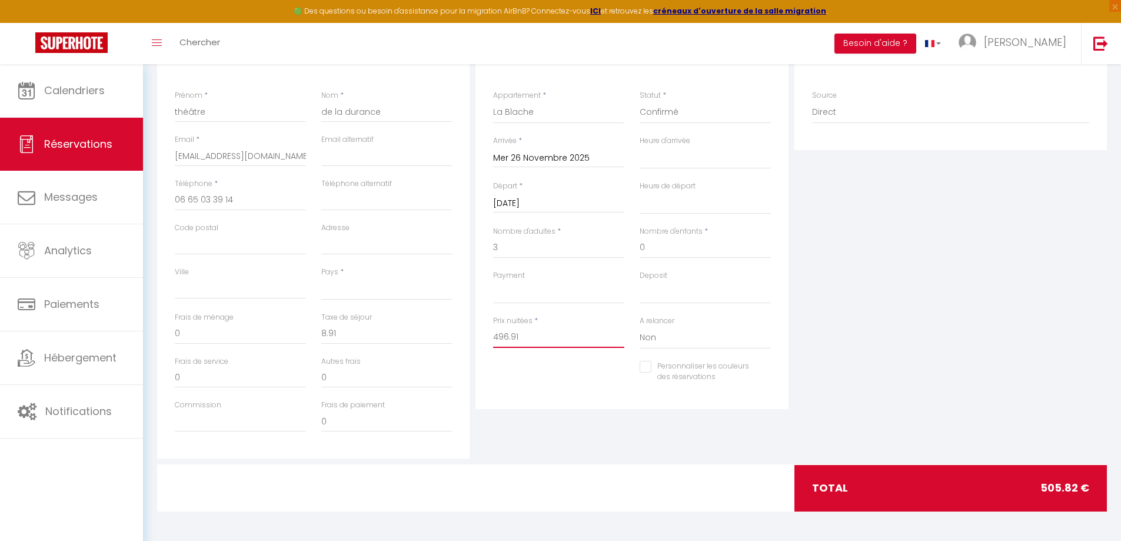
click at [464, 341] on div "Détails Voyageur Prénom * théâtre Nom * de la durance Email * [EMAIL_ADDRESS][D…" at bounding box center [632, 248] width 956 height 421
drag, startPoint x: 570, startPoint y: 346, endPoint x: 564, endPoint y: 345, distance: 6.0
click at [568, 346] on input "496.91" at bounding box center [558, 337] width 131 height 21
click at [531, 335] on input "496.91" at bounding box center [558, 337] width 131 height 21
drag, startPoint x: 534, startPoint y: 340, endPoint x: 468, endPoint y: 340, distance: 65.9
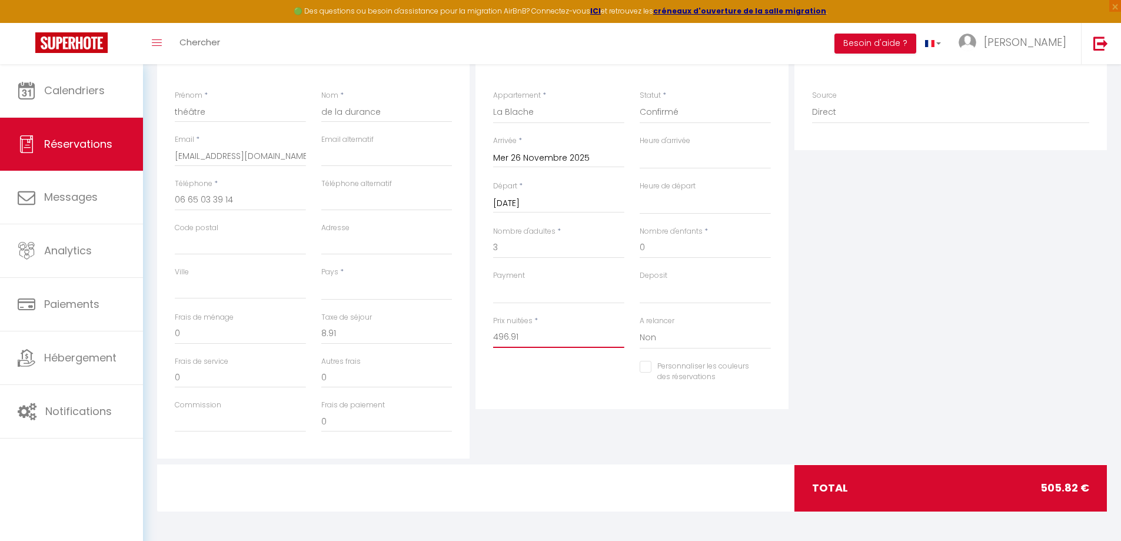
click at [468, 340] on div "Détails Voyageur Prénom * théâtre Nom * de la durance Email * [EMAIL_ADDRESS][D…" at bounding box center [632, 248] width 956 height 421
click at [353, 287] on select "[GEOGRAPHIC_DATA] [GEOGRAPHIC_DATA] [GEOGRAPHIC_DATA] [GEOGRAPHIC_DATA] [GEOGRA…" at bounding box center [386, 289] width 131 height 22
click at [321, 278] on select "[GEOGRAPHIC_DATA] [GEOGRAPHIC_DATA] [GEOGRAPHIC_DATA] [GEOGRAPHIC_DATA] [GEOGRA…" at bounding box center [386, 289] width 131 height 22
click at [839, 341] on div "Plateformes Source Direct [DOMAIN_NAME] [DOMAIN_NAME] Chalet montagne Expedia G…" at bounding box center [951, 248] width 318 height 421
drag, startPoint x: 506, startPoint y: 338, endPoint x: 483, endPoint y: 342, distance: 23.3
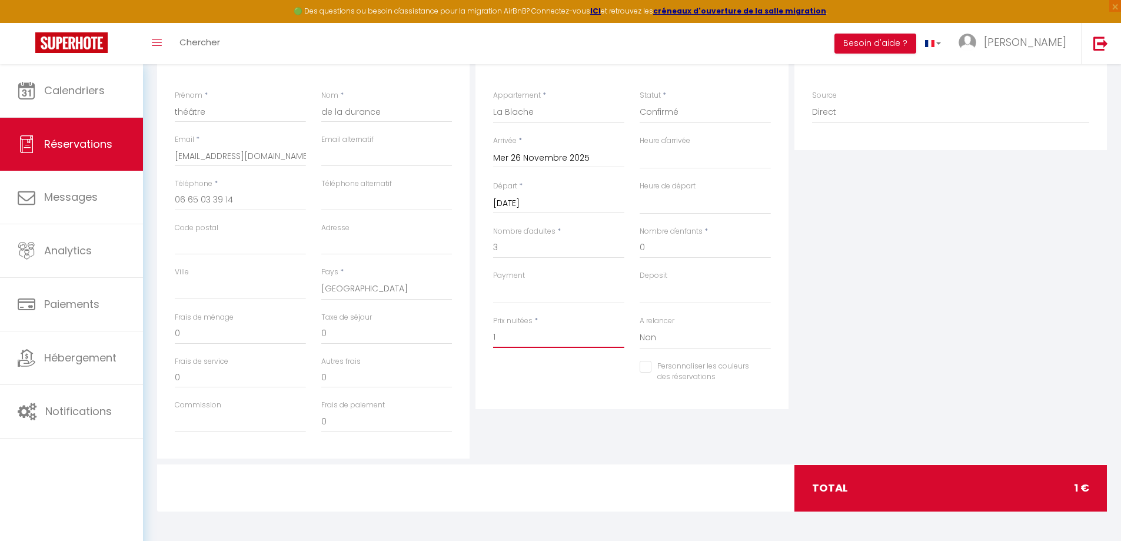
click at [483, 342] on div "Détails Réservation Appartement * [GEOGRAPHIC_DATA] La Bigue La Blache Statut *…" at bounding box center [632, 223] width 313 height 371
click at [960, 278] on div "Plateformes Source Direct [DOMAIN_NAME] [DOMAIN_NAME] Chalet montagne Expedia G…" at bounding box center [951, 248] width 318 height 421
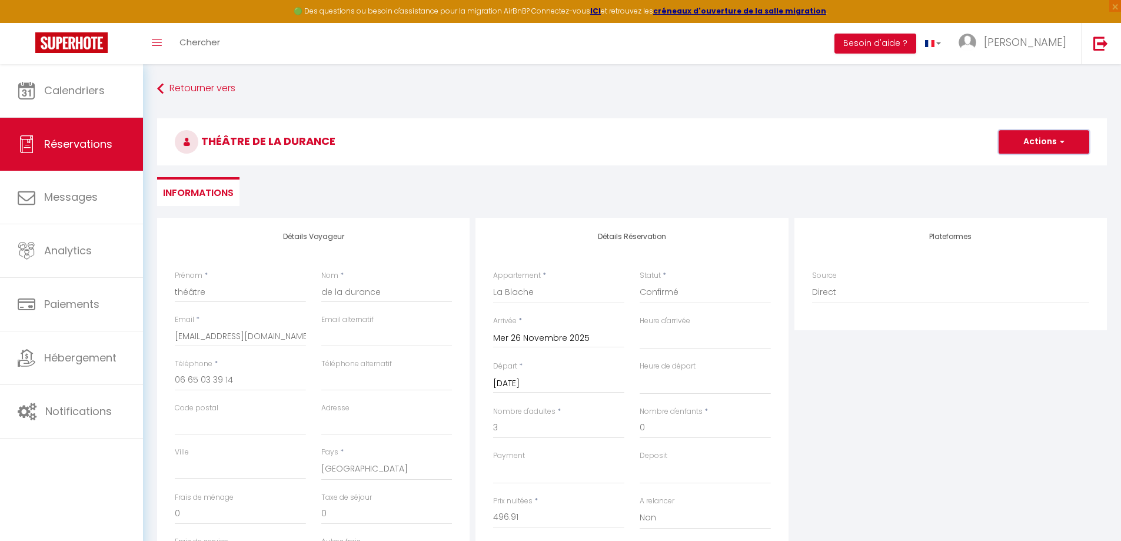
click at [1050, 139] on button "Actions" at bounding box center [1044, 142] width 91 height 24
click at [1018, 163] on link "Enregistrer" at bounding box center [1032, 167] width 93 height 15
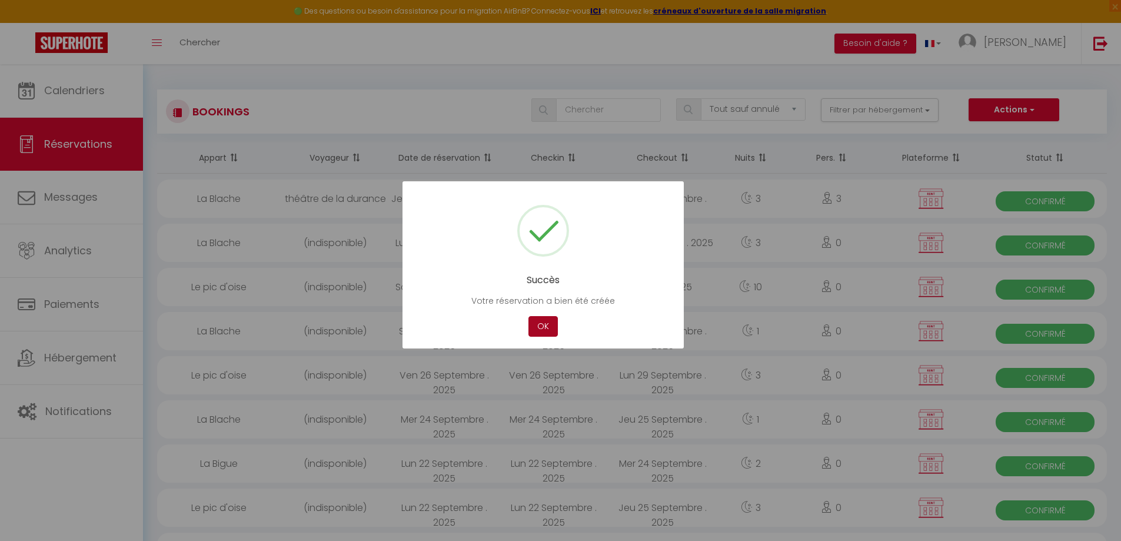
click at [543, 328] on button "OK" at bounding box center [543, 326] width 29 height 21
